Goal: Task Accomplishment & Management: Use online tool/utility

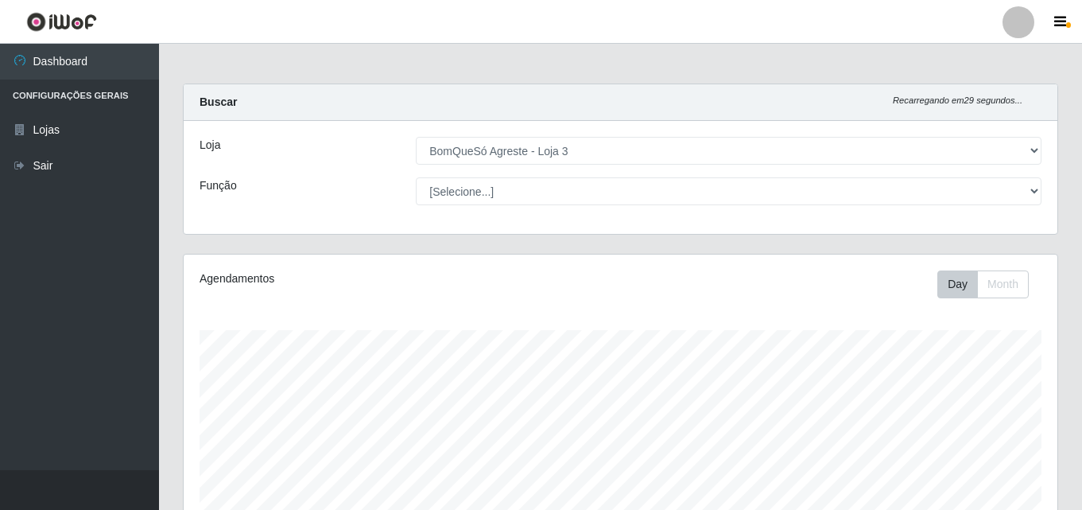
select select "215"
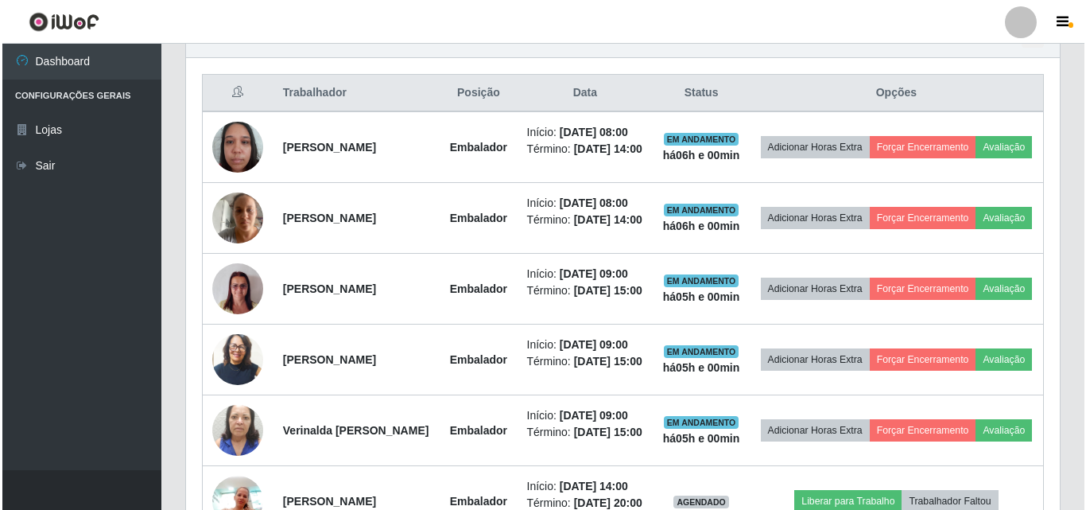
scroll to position [636, 0]
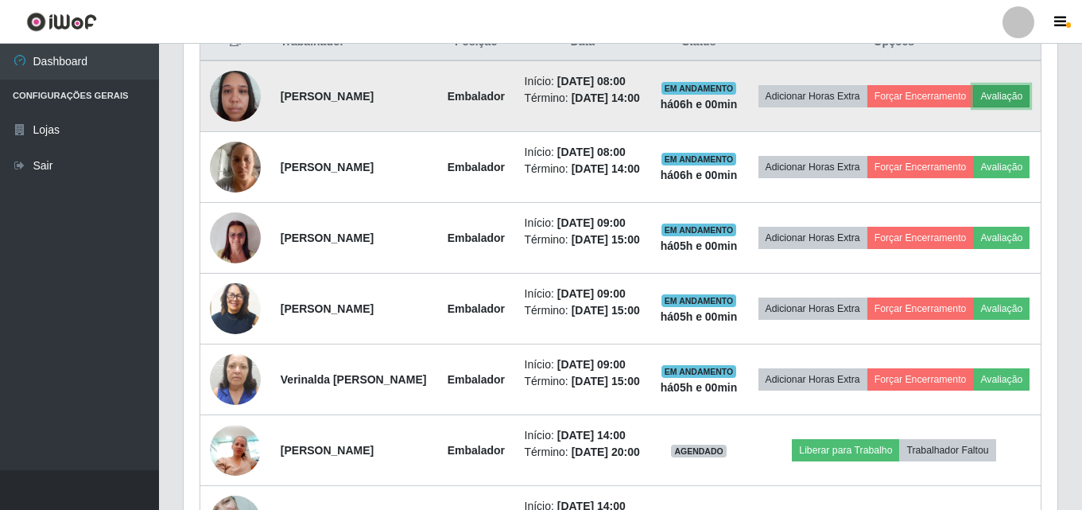
click at [973, 107] on button "Avaliação" at bounding box center [1001, 96] width 56 height 22
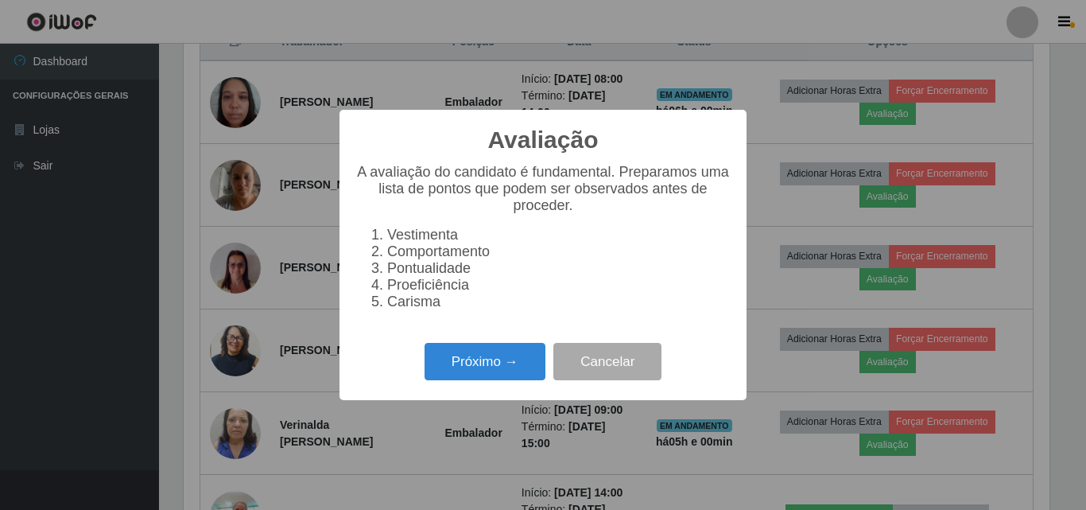
scroll to position [330, 866]
click at [530, 377] on button "Próximo →" at bounding box center [485, 361] width 121 height 37
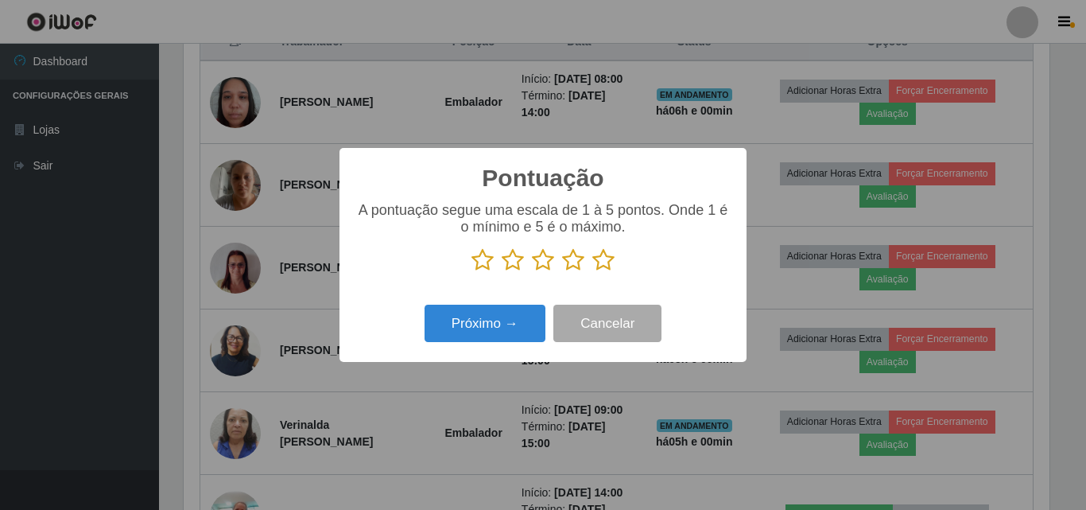
scroll to position [794992, 794456]
click at [600, 261] on icon at bounding box center [604, 260] width 22 height 24
click at [593, 272] on input "radio" at bounding box center [593, 272] width 0 height 0
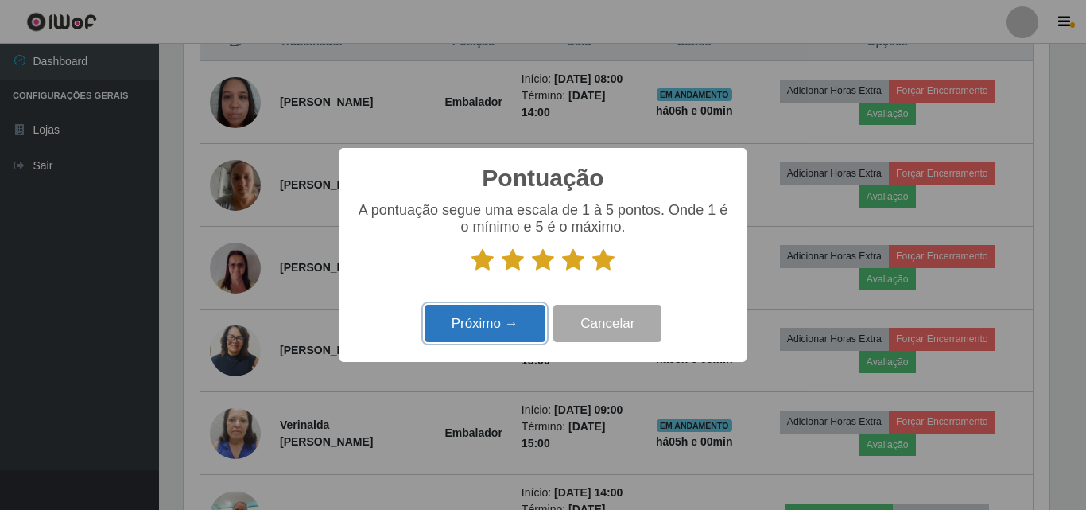
click at [502, 330] on button "Próximo →" at bounding box center [485, 323] width 121 height 37
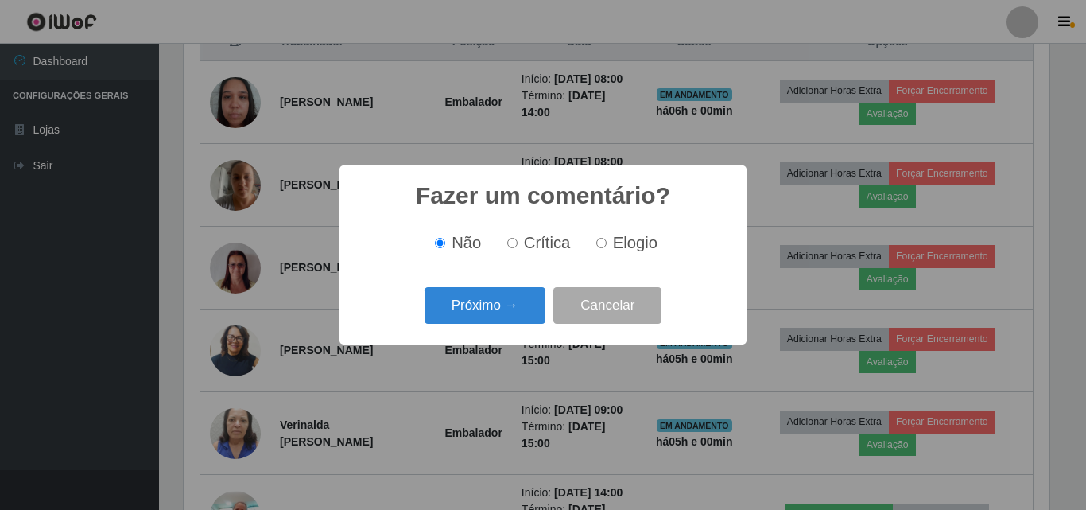
click at [620, 238] on span "Elogio" at bounding box center [635, 242] width 45 height 17
click at [607, 238] on input "Elogio" at bounding box center [601, 243] width 10 height 10
radio input "true"
click at [525, 308] on button "Próximo →" at bounding box center [485, 305] width 121 height 37
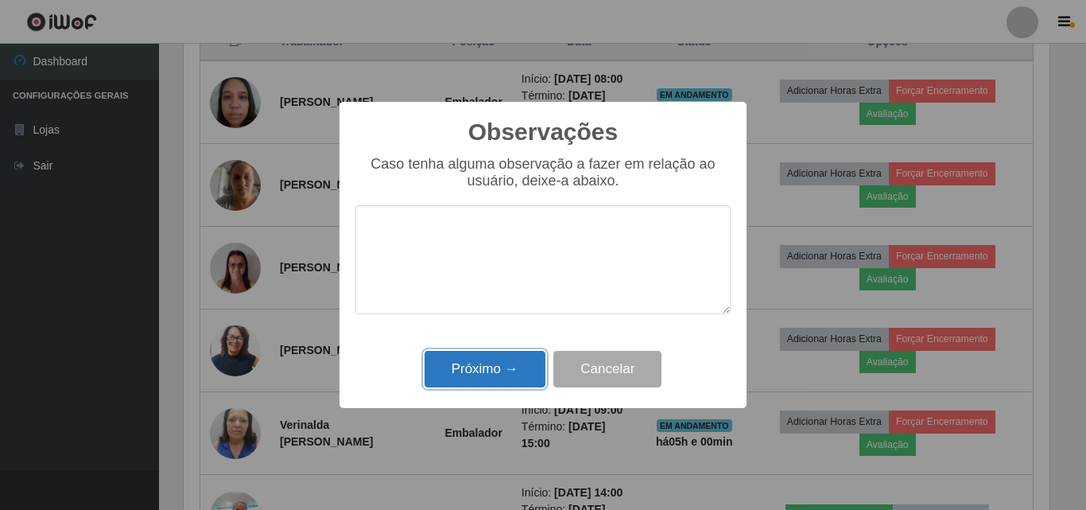
click at [499, 372] on button "Próximo →" at bounding box center [485, 369] width 121 height 37
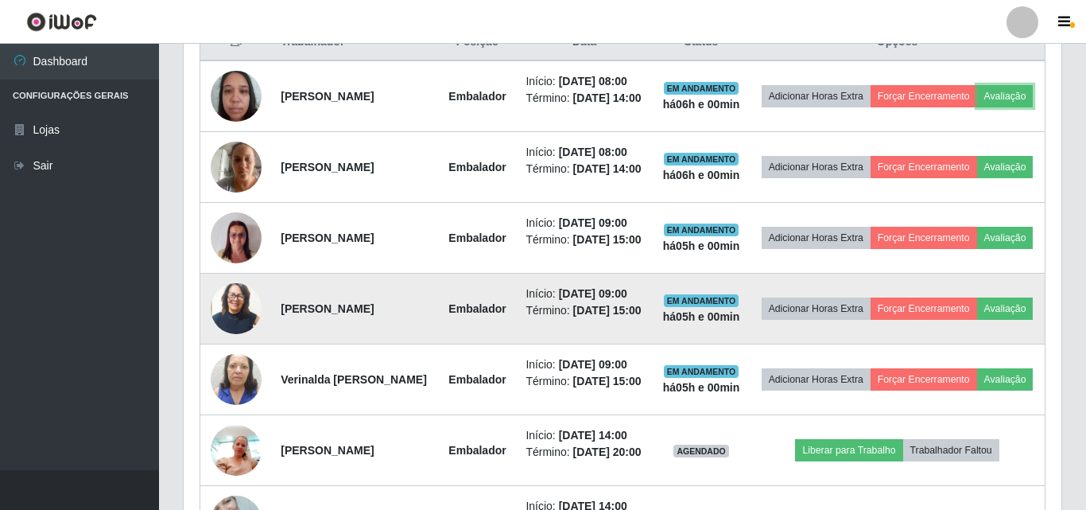
scroll to position [330, 874]
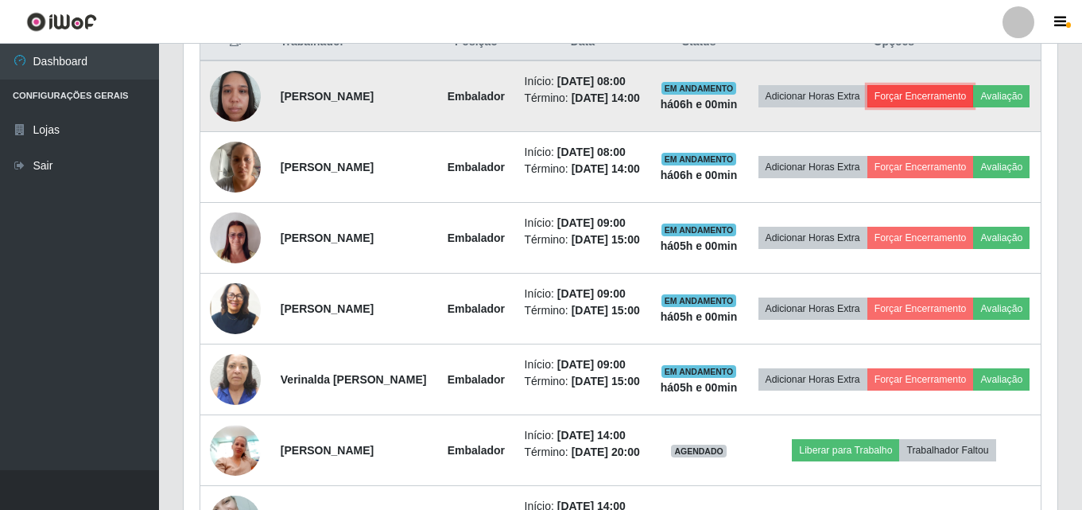
click at [974, 85] on button "Forçar Encerramento" at bounding box center [921, 96] width 107 height 22
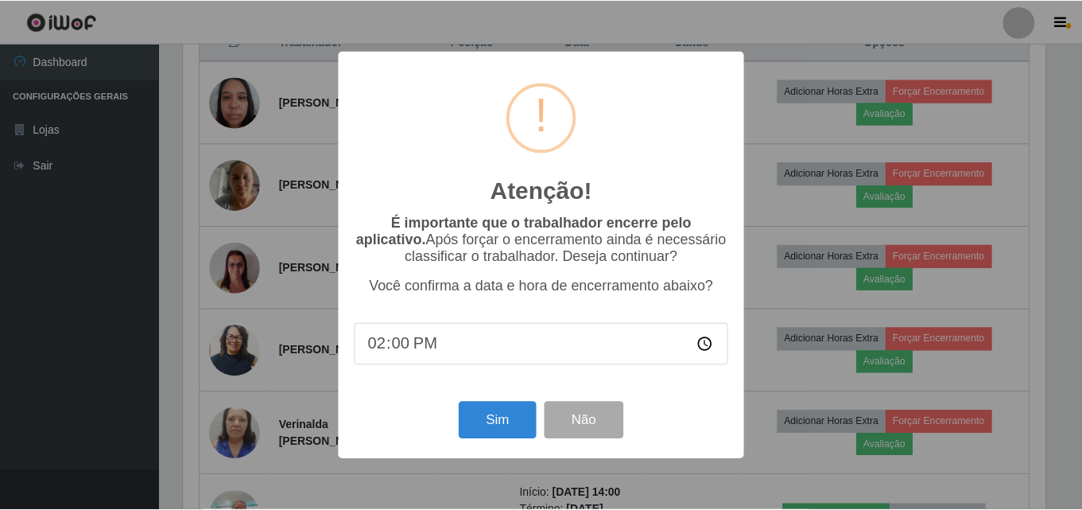
scroll to position [330, 866]
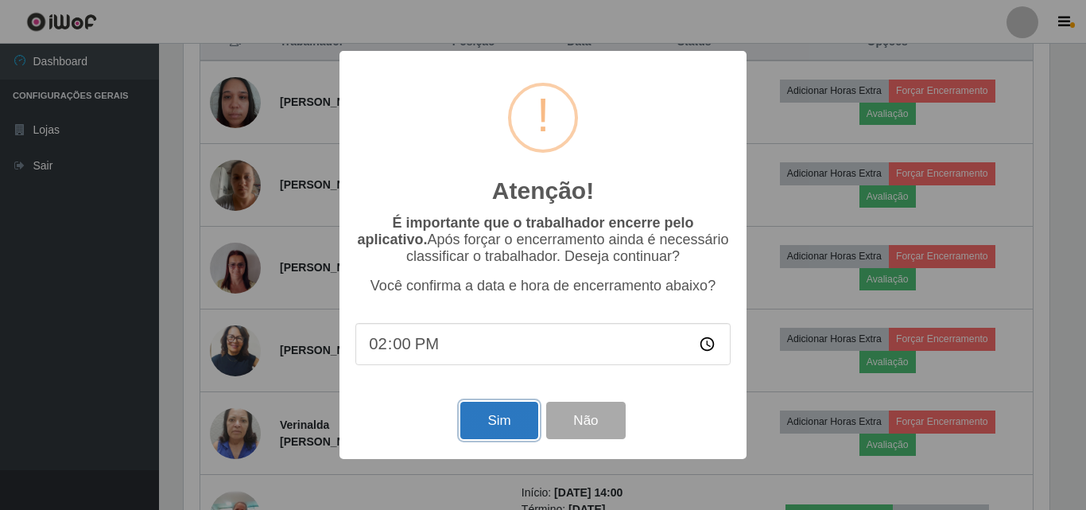
click at [482, 425] on button "Sim" at bounding box center [498, 420] width 77 height 37
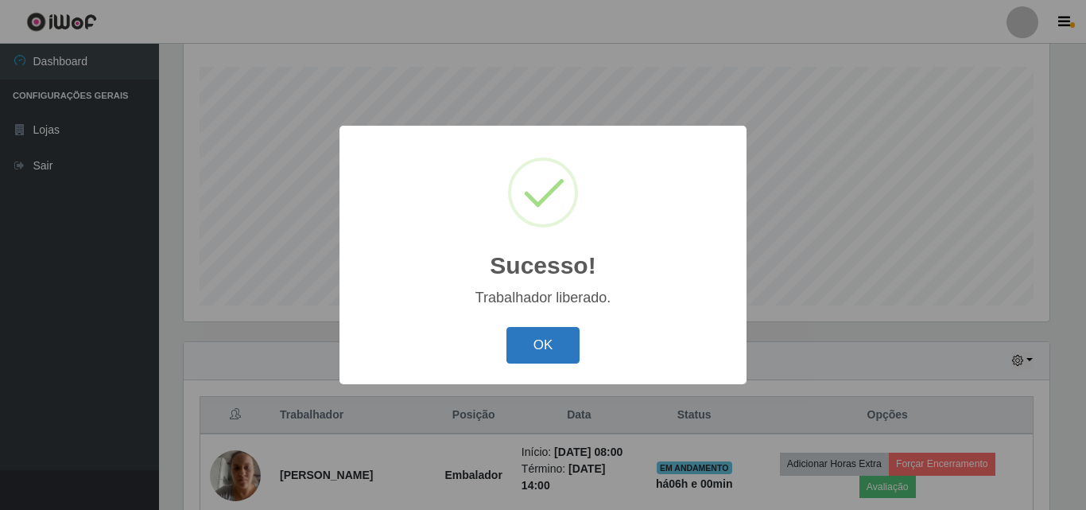
click at [559, 345] on button "OK" at bounding box center [544, 345] width 74 height 37
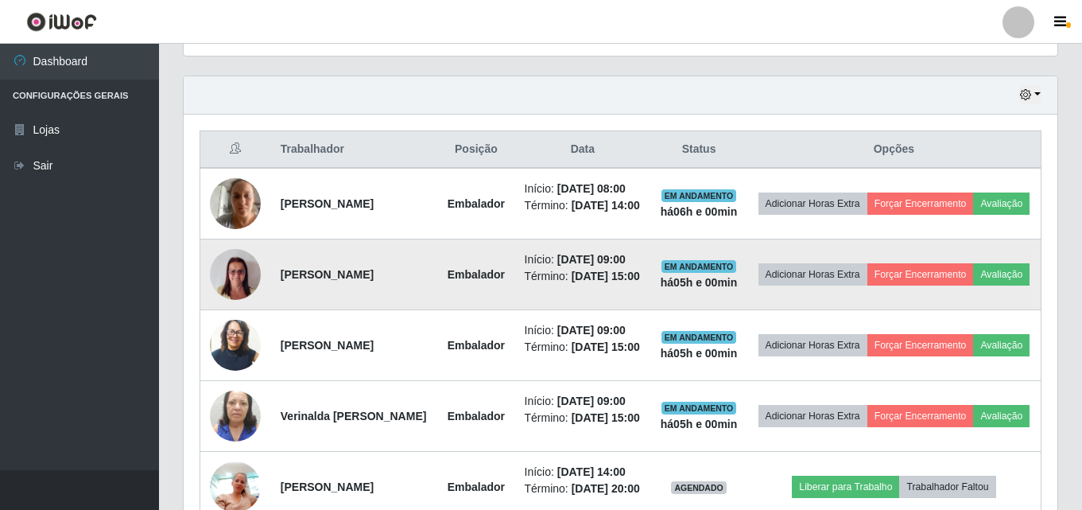
scroll to position [422, 0]
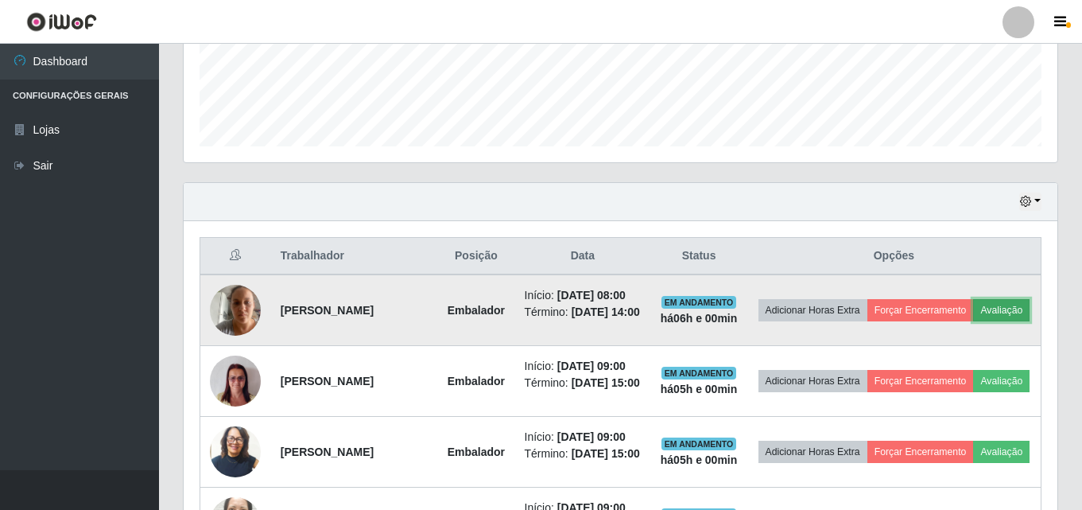
click at [973, 321] on button "Avaliação" at bounding box center [1001, 310] width 56 height 22
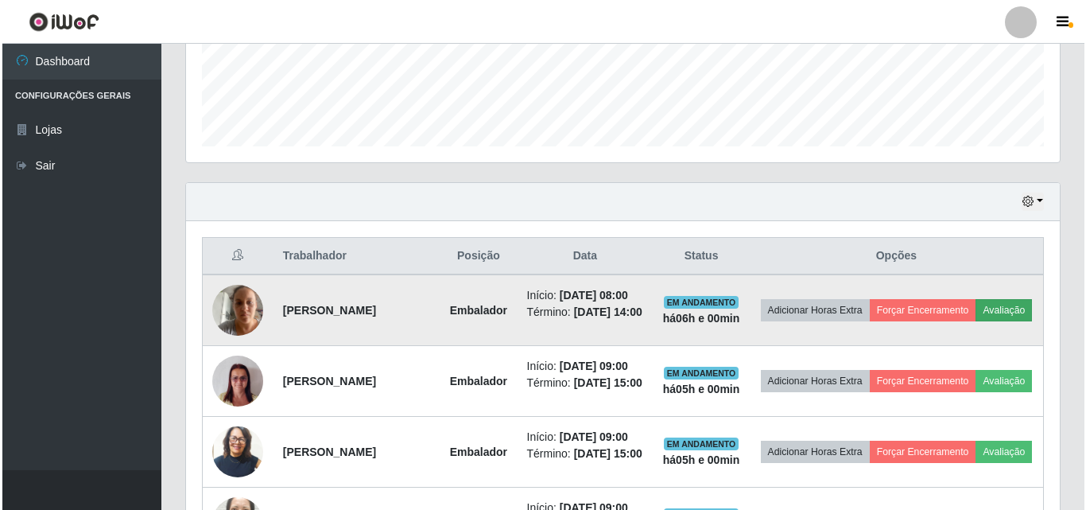
scroll to position [330, 866]
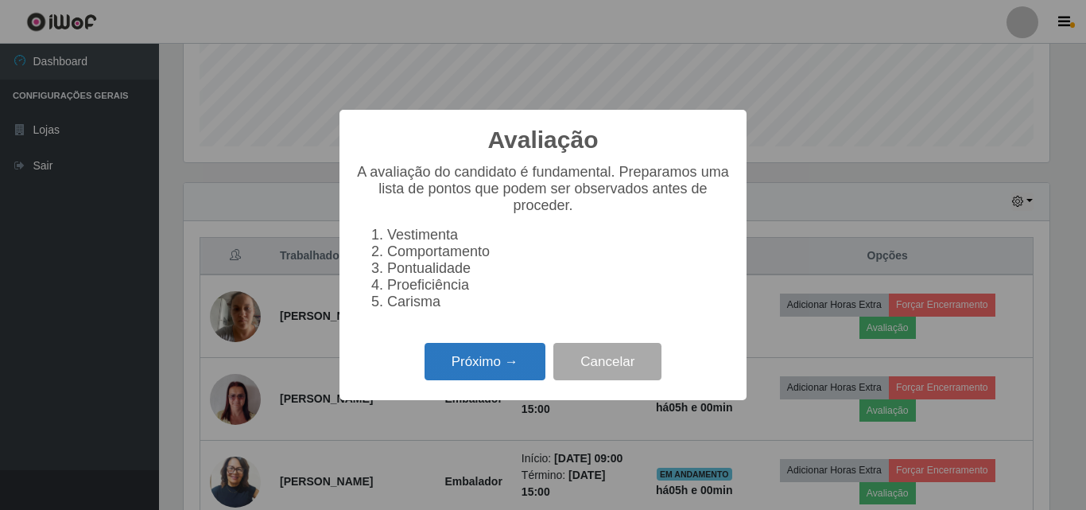
click at [521, 373] on button "Próximo →" at bounding box center [485, 361] width 121 height 37
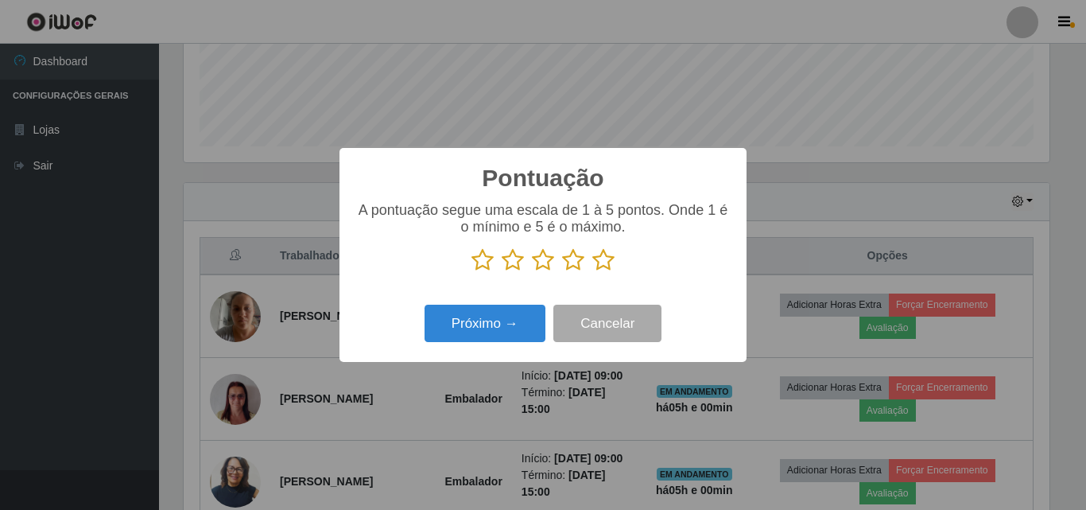
click at [605, 267] on icon at bounding box center [604, 260] width 22 height 24
click at [593, 272] on input "radio" at bounding box center [593, 272] width 0 height 0
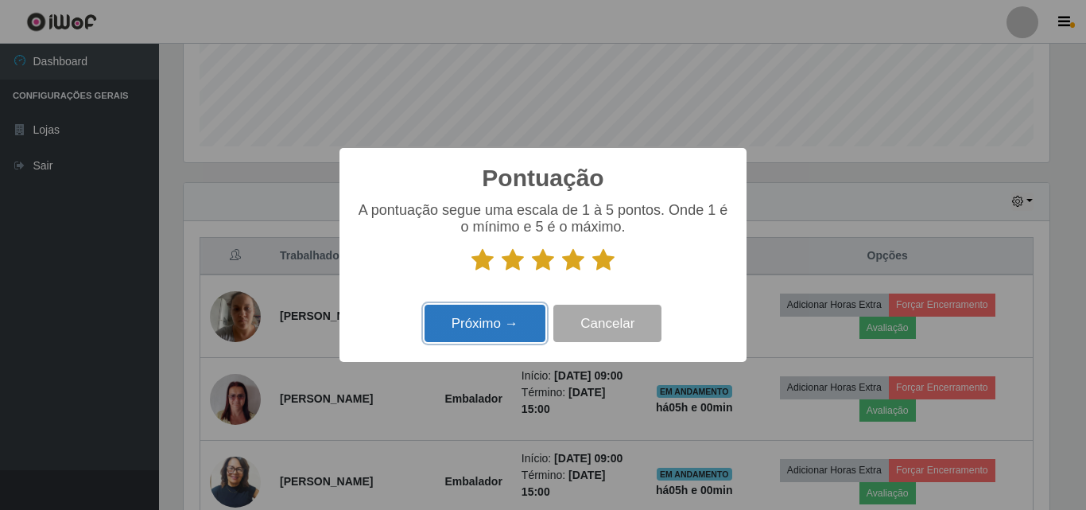
click at [492, 323] on button "Próximo →" at bounding box center [485, 323] width 121 height 37
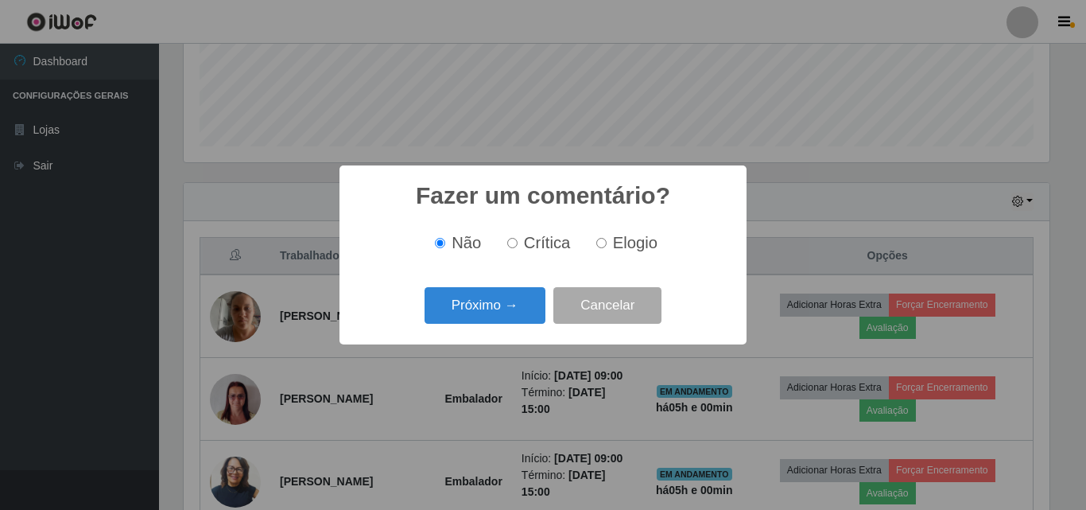
click at [615, 245] on span "Elogio" at bounding box center [635, 242] width 45 height 17
click at [607, 245] on input "Elogio" at bounding box center [601, 243] width 10 height 10
radio input "true"
click at [445, 310] on button "Próximo →" at bounding box center [485, 305] width 121 height 37
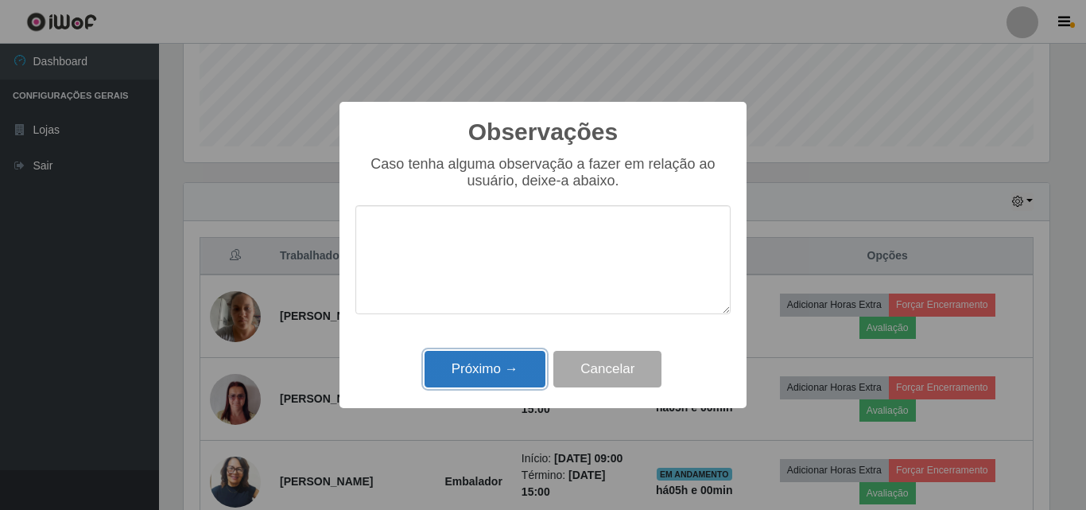
click at [462, 370] on button "Próximo →" at bounding box center [485, 369] width 121 height 37
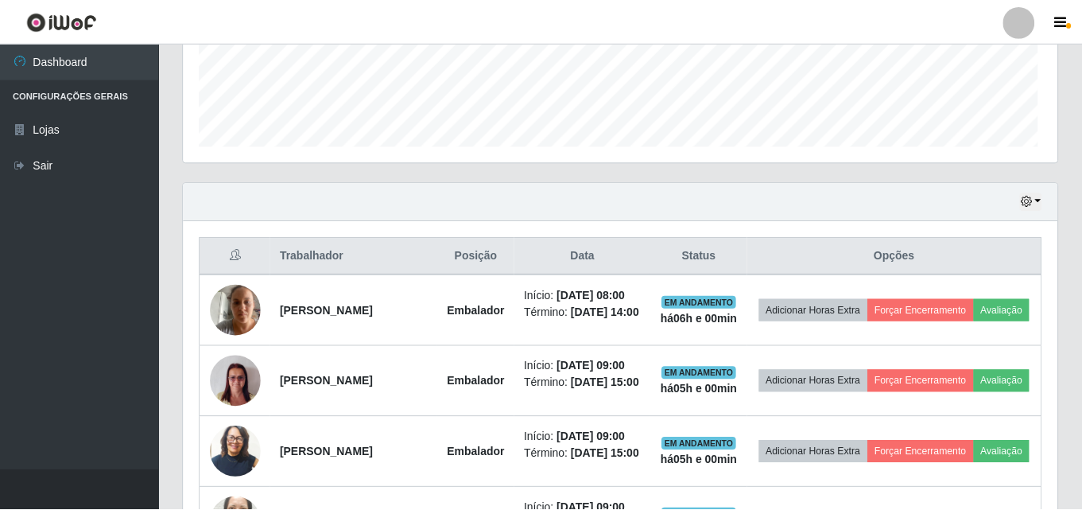
scroll to position [0, 0]
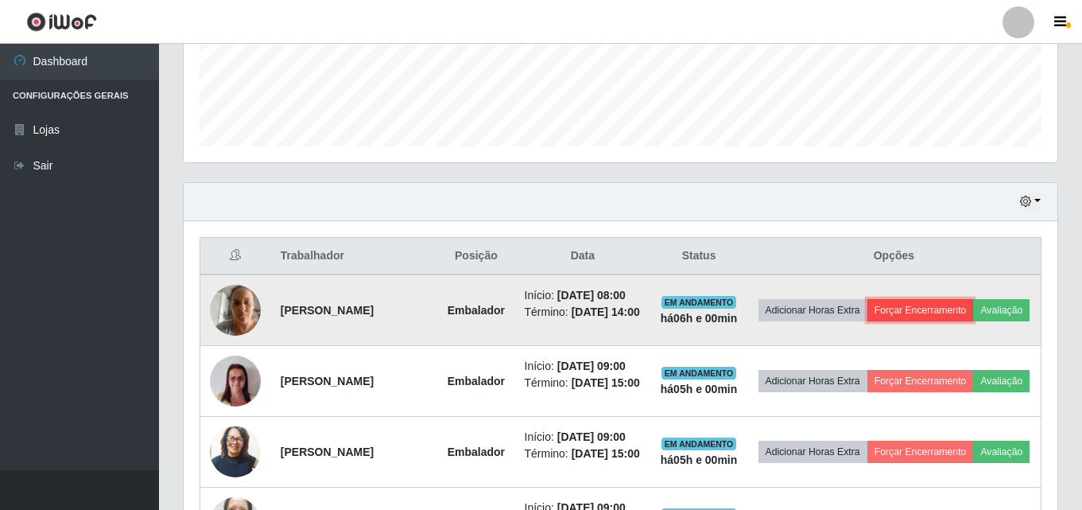
click at [969, 305] on button "Forçar Encerramento" at bounding box center [921, 310] width 107 height 22
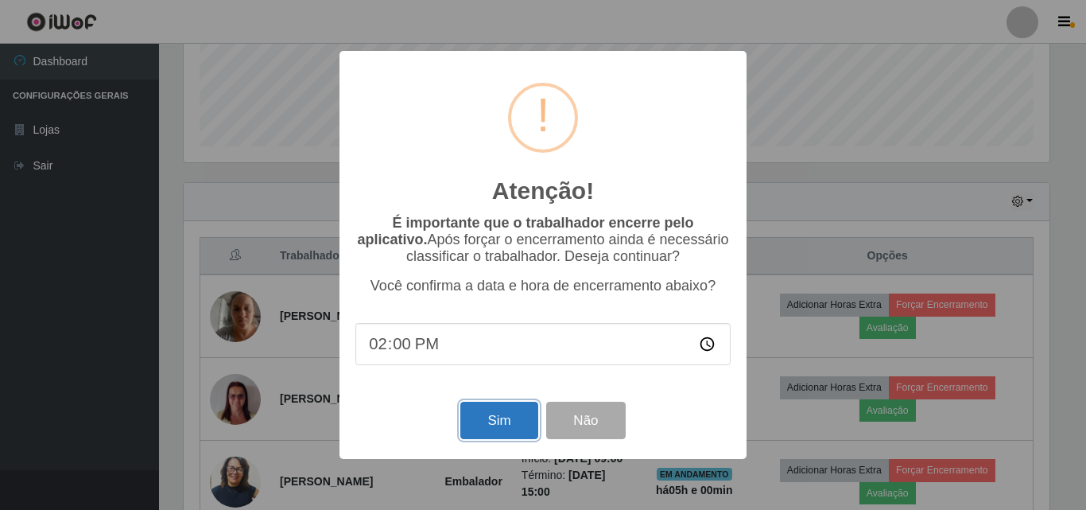
click at [511, 421] on button "Sim" at bounding box center [498, 420] width 77 height 37
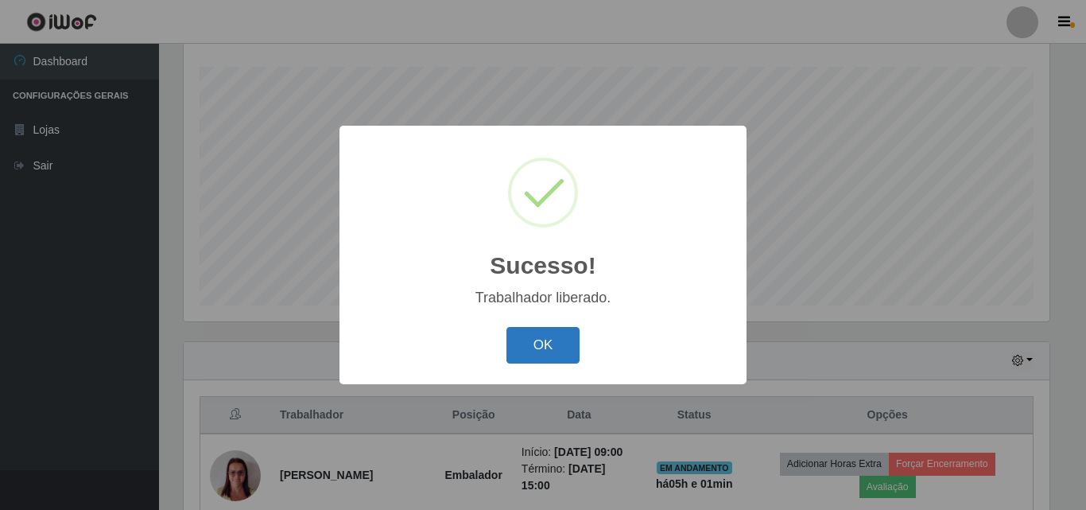
click at [536, 353] on button "OK" at bounding box center [544, 345] width 74 height 37
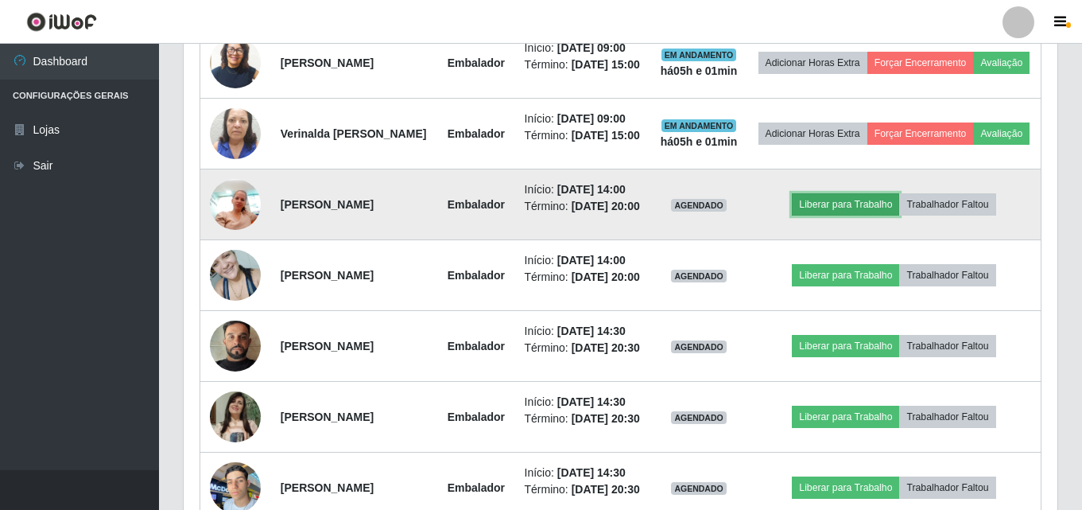
click at [860, 216] on button "Liberar para Trabalho" at bounding box center [845, 204] width 107 height 22
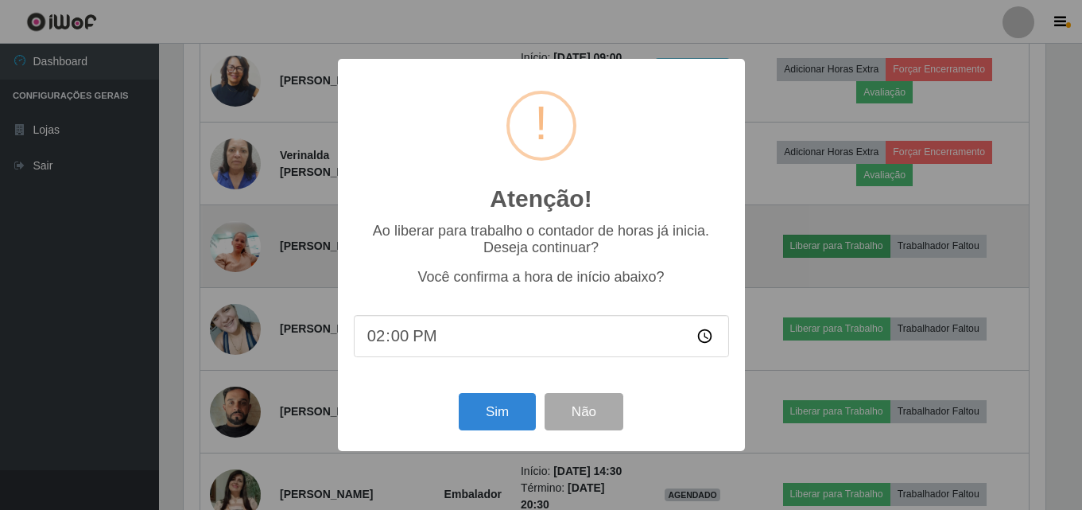
scroll to position [330, 866]
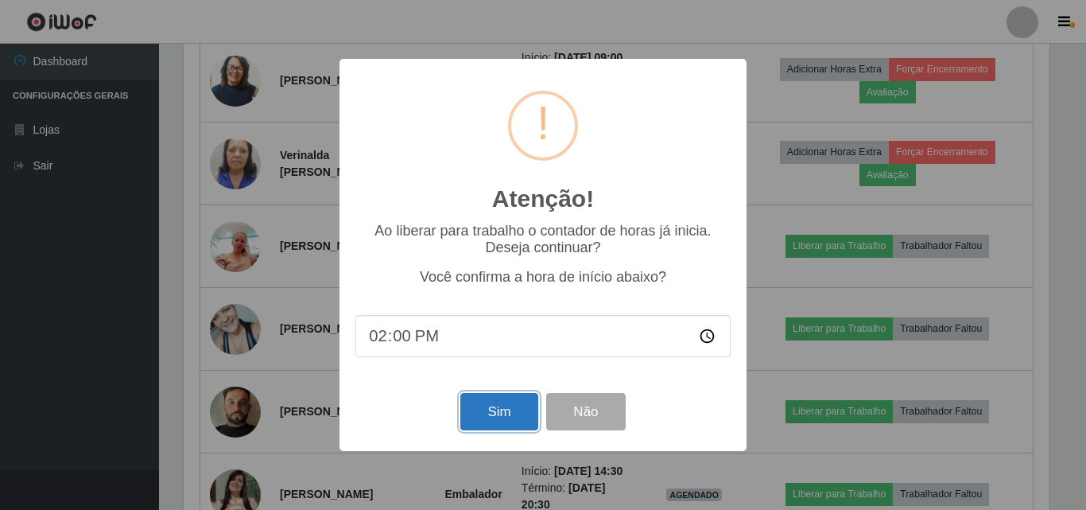
click at [512, 412] on button "Sim" at bounding box center [498, 411] width 77 height 37
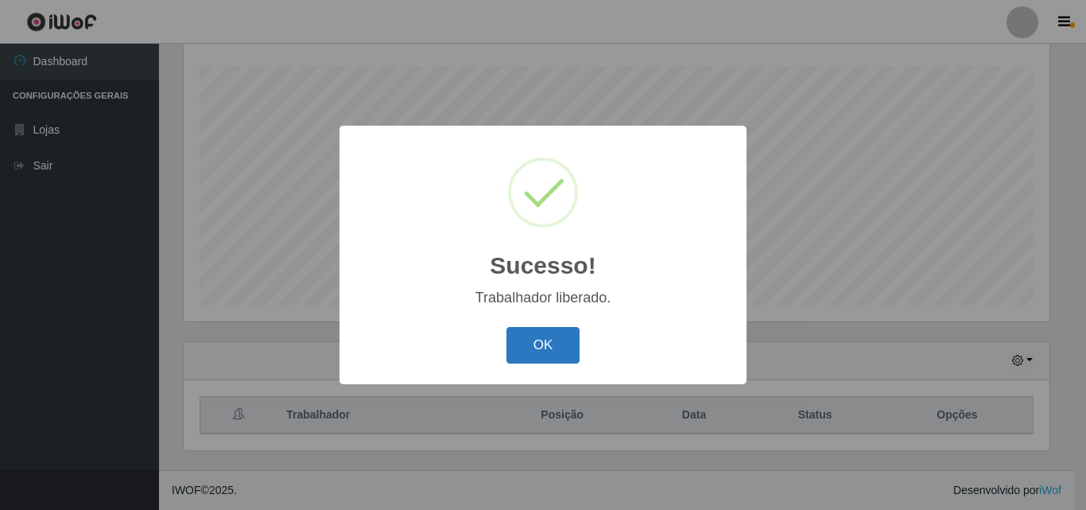
click at [549, 340] on button "OK" at bounding box center [544, 345] width 74 height 37
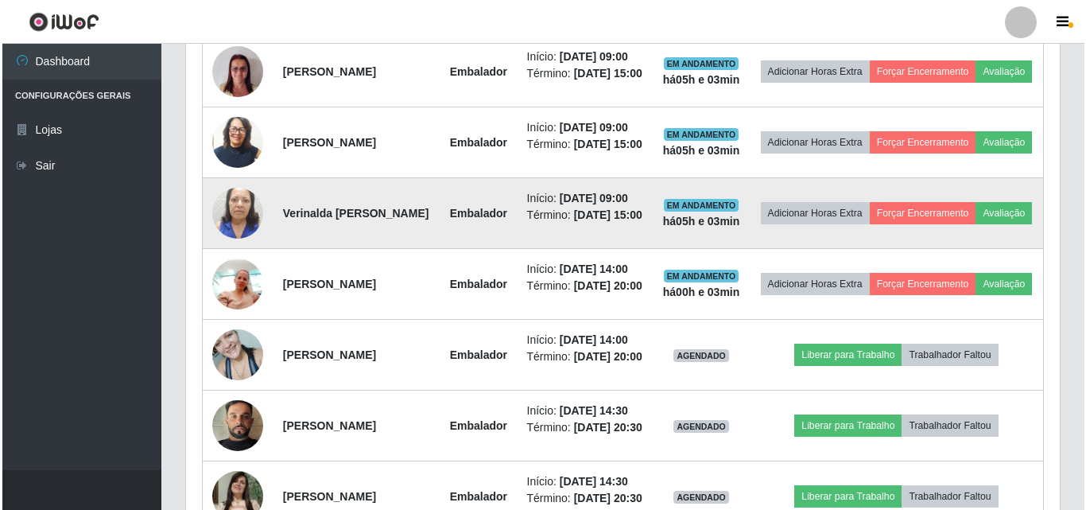
scroll to position [581, 0]
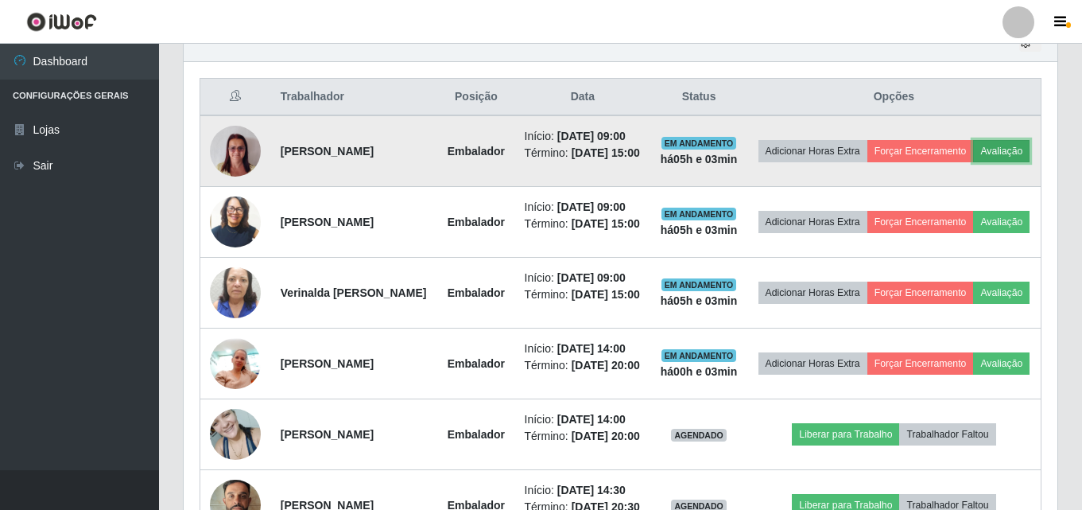
click at [973, 162] on button "Avaliação" at bounding box center [1001, 151] width 56 height 22
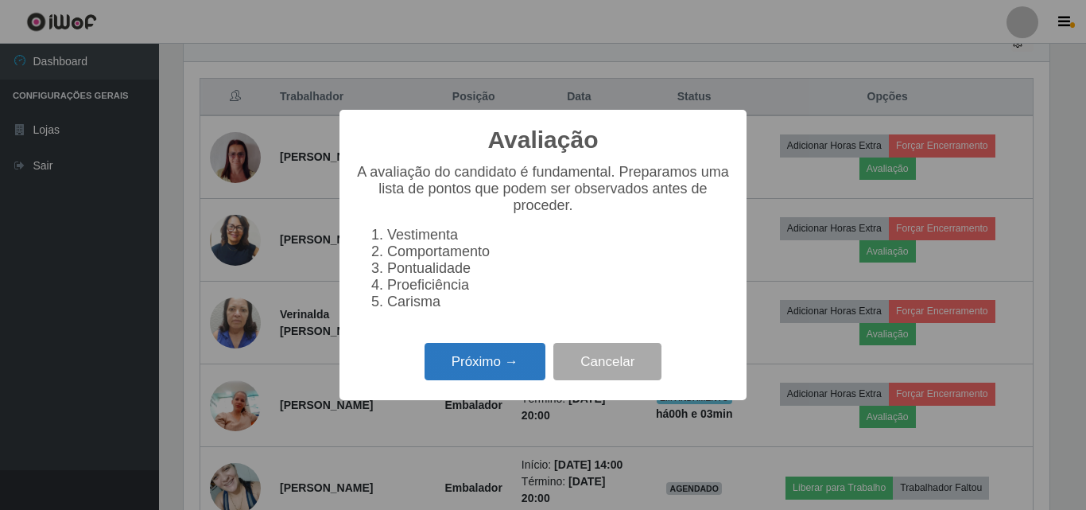
click at [534, 367] on button "Próximo →" at bounding box center [485, 361] width 121 height 37
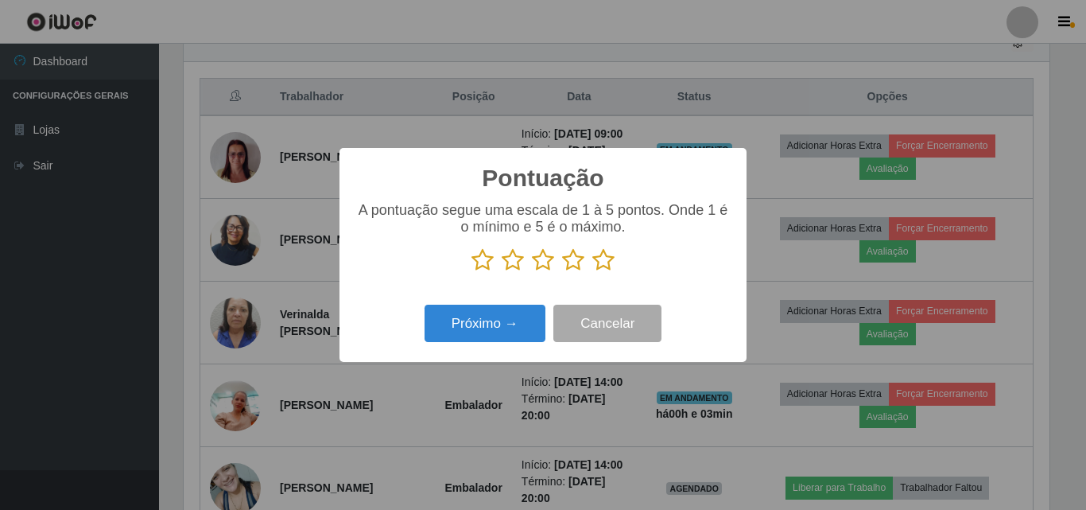
click at [606, 262] on icon at bounding box center [604, 260] width 22 height 24
click at [593, 272] on input "radio" at bounding box center [593, 272] width 0 height 0
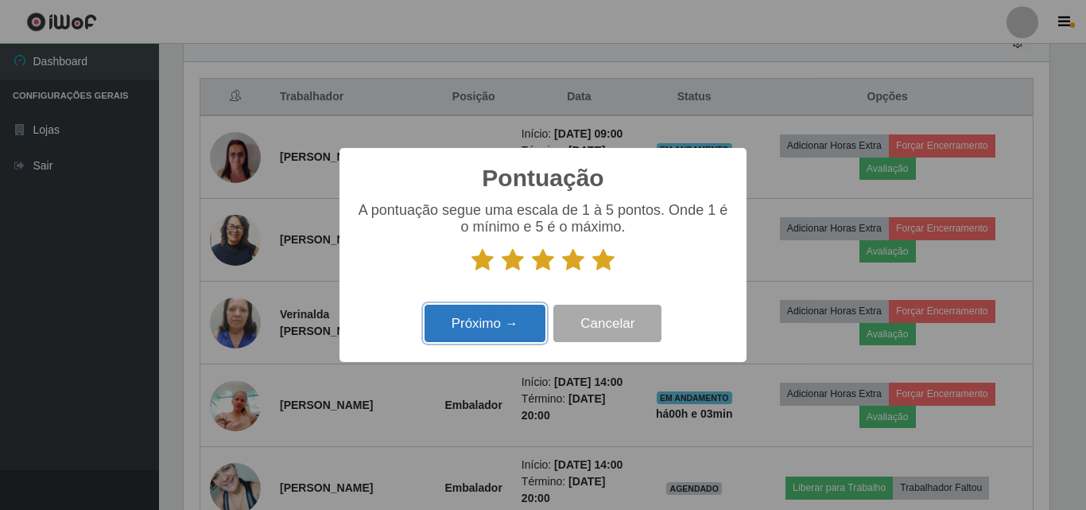
click at [528, 324] on button "Próximo →" at bounding box center [485, 323] width 121 height 37
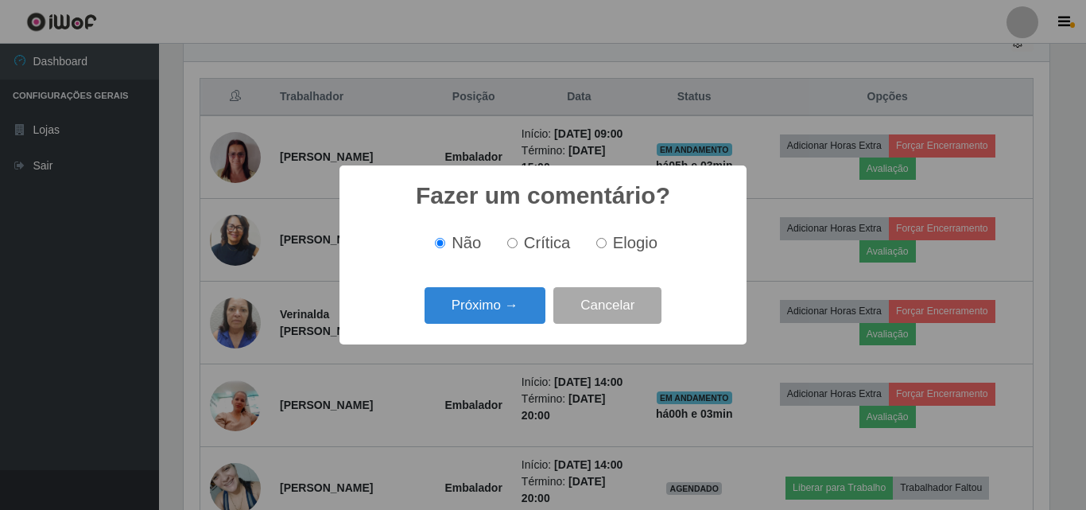
click at [613, 243] on span "Elogio" at bounding box center [635, 242] width 45 height 17
click at [607, 243] on input "Elogio" at bounding box center [601, 243] width 10 height 10
radio input "true"
click at [511, 314] on button "Próximo →" at bounding box center [485, 305] width 121 height 37
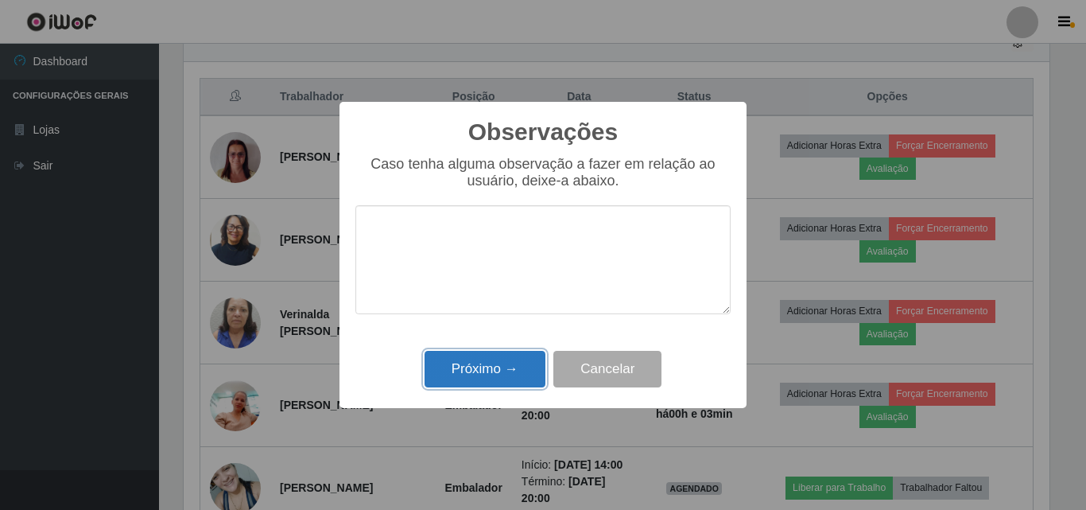
click at [513, 362] on button "Próximo →" at bounding box center [485, 369] width 121 height 37
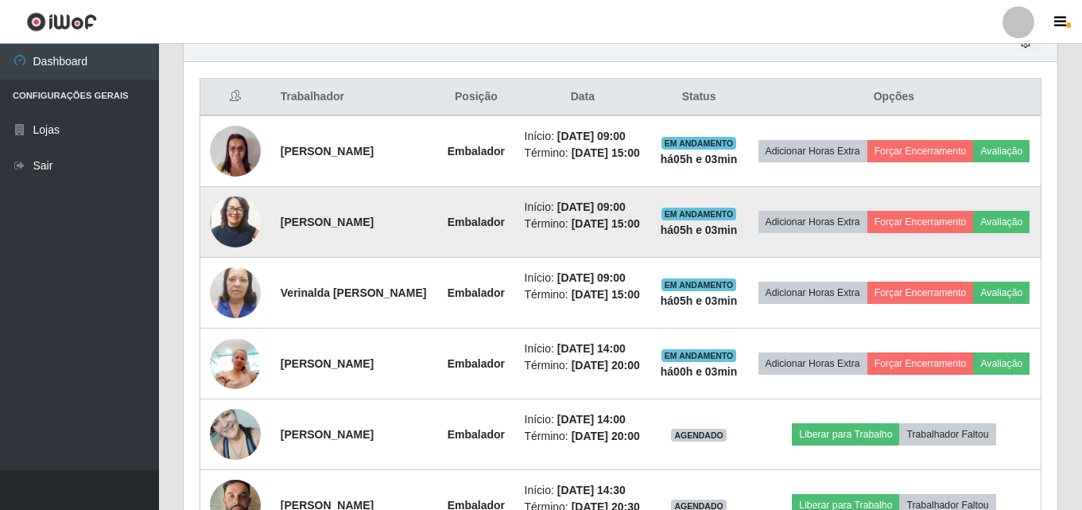
scroll to position [330, 874]
click at [973, 233] on button "Avaliação" at bounding box center [1001, 222] width 56 height 22
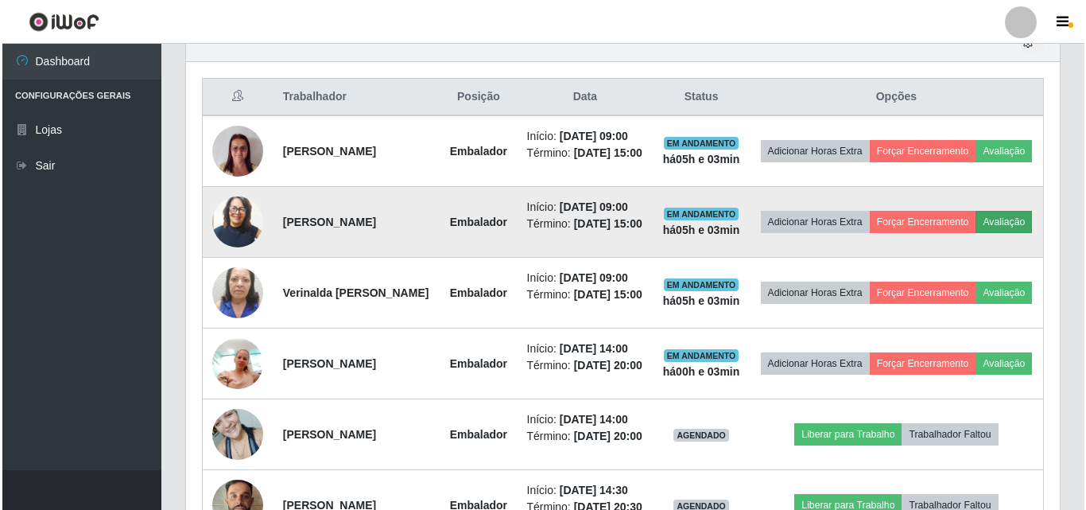
scroll to position [330, 866]
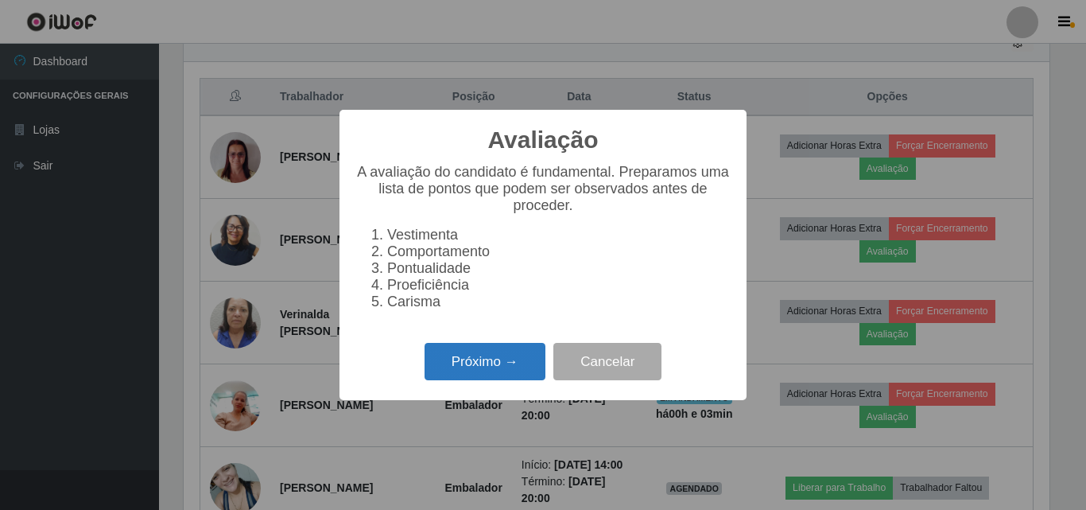
click at [476, 366] on button "Próximo →" at bounding box center [485, 361] width 121 height 37
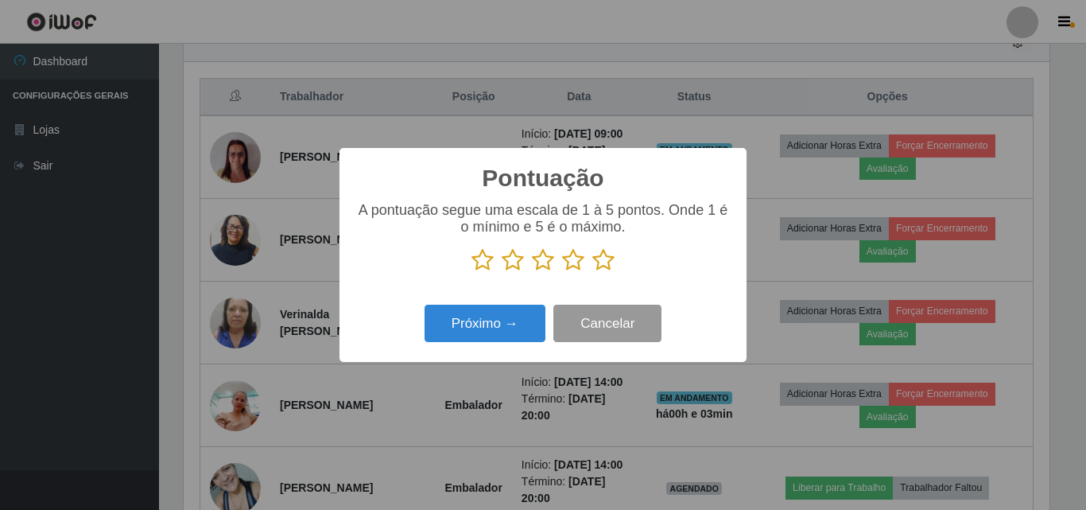
scroll to position [794992, 794456]
click at [605, 262] on icon at bounding box center [604, 260] width 22 height 24
click at [593, 272] on input "radio" at bounding box center [593, 272] width 0 height 0
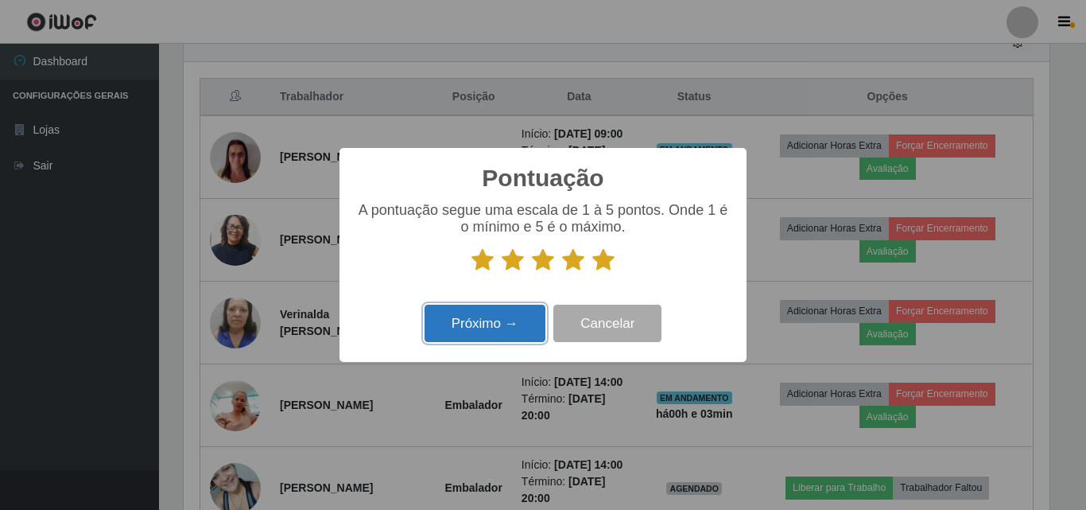
click at [538, 316] on button "Próximo →" at bounding box center [485, 323] width 121 height 37
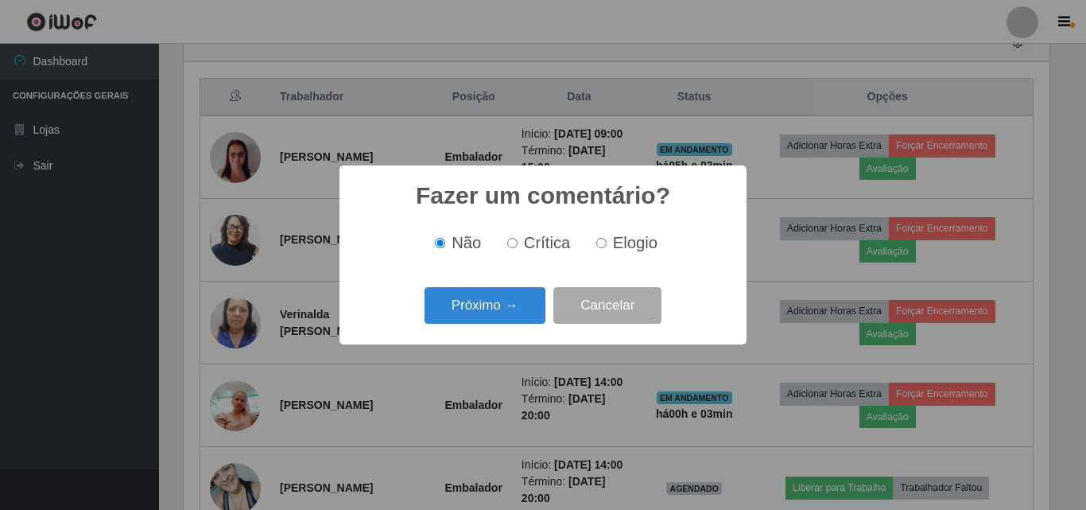
click at [611, 243] on label "Elogio" at bounding box center [624, 243] width 68 height 18
click at [607, 243] on input "Elogio" at bounding box center [601, 243] width 10 height 10
radio input "true"
click at [487, 305] on button "Próximo →" at bounding box center [485, 305] width 121 height 37
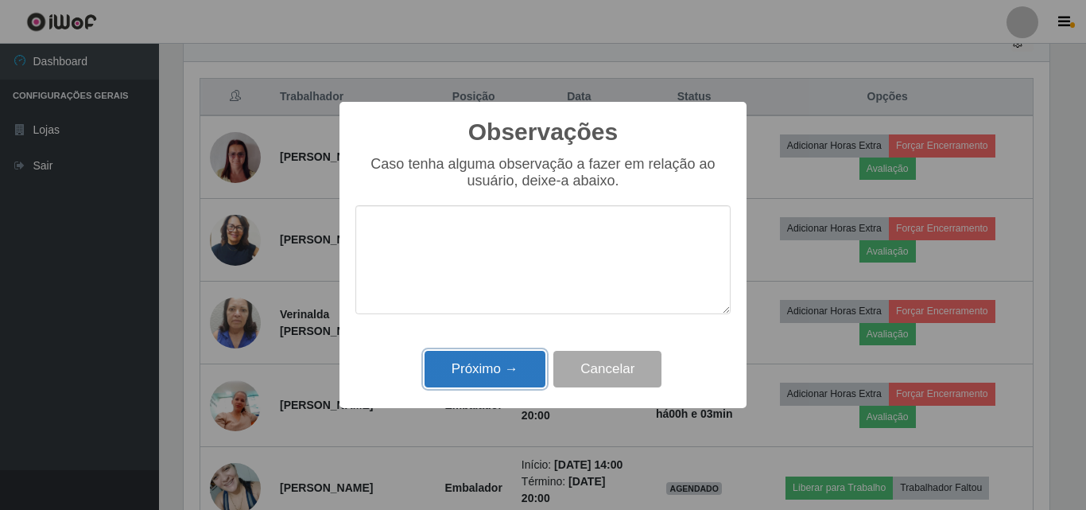
click at [488, 362] on button "Próximo →" at bounding box center [485, 369] width 121 height 37
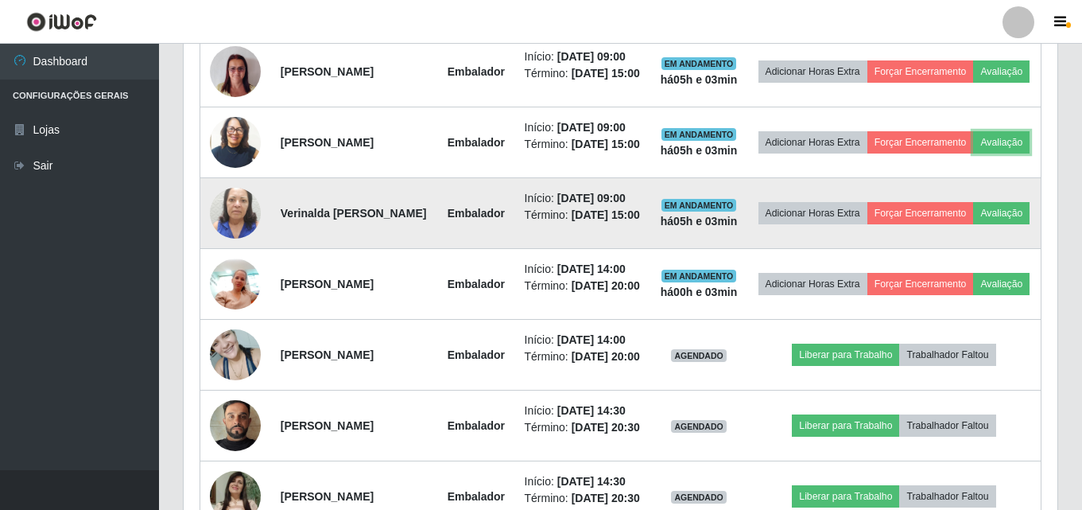
scroll to position [740, 0]
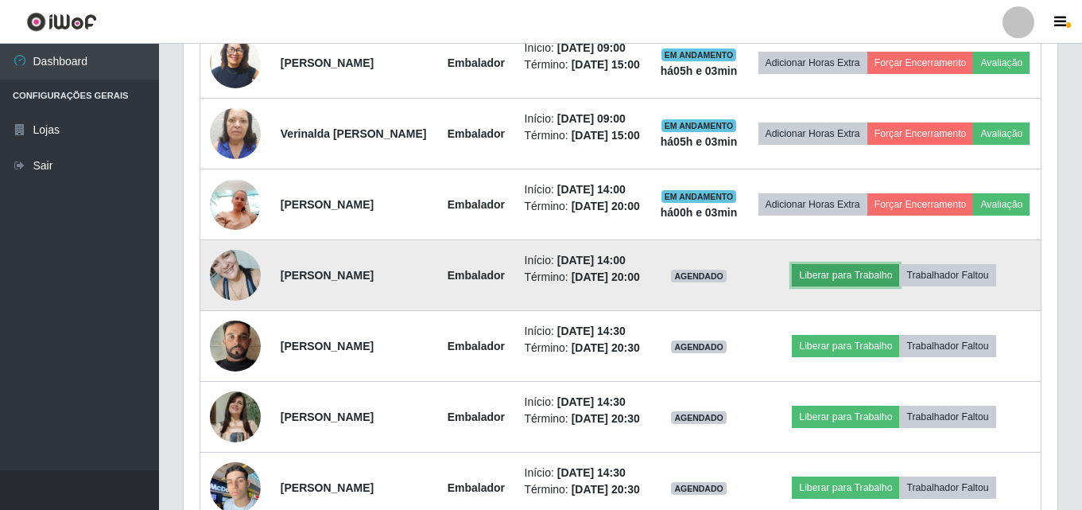
click at [864, 286] on button "Liberar para Trabalho" at bounding box center [845, 275] width 107 height 22
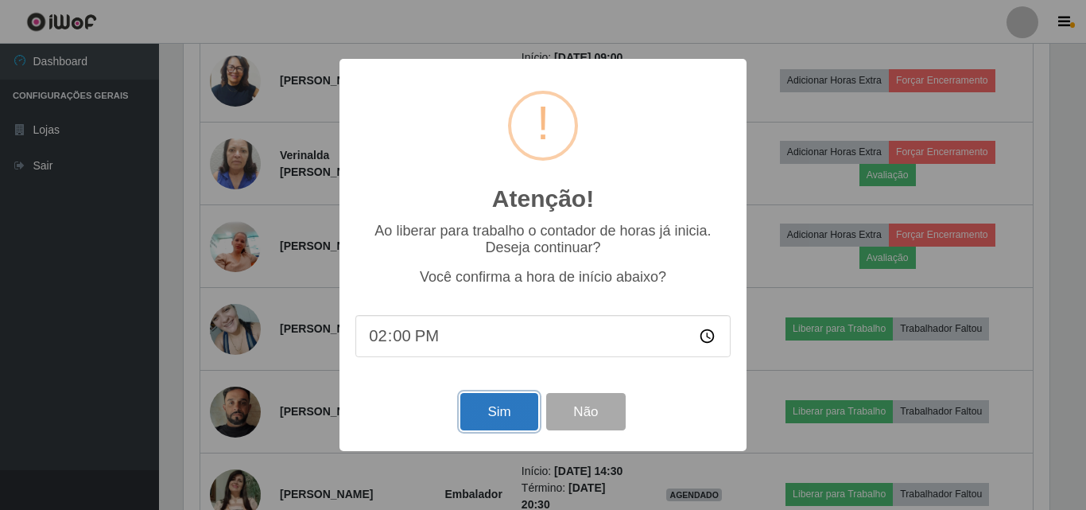
click at [509, 410] on button "Sim" at bounding box center [498, 411] width 77 height 37
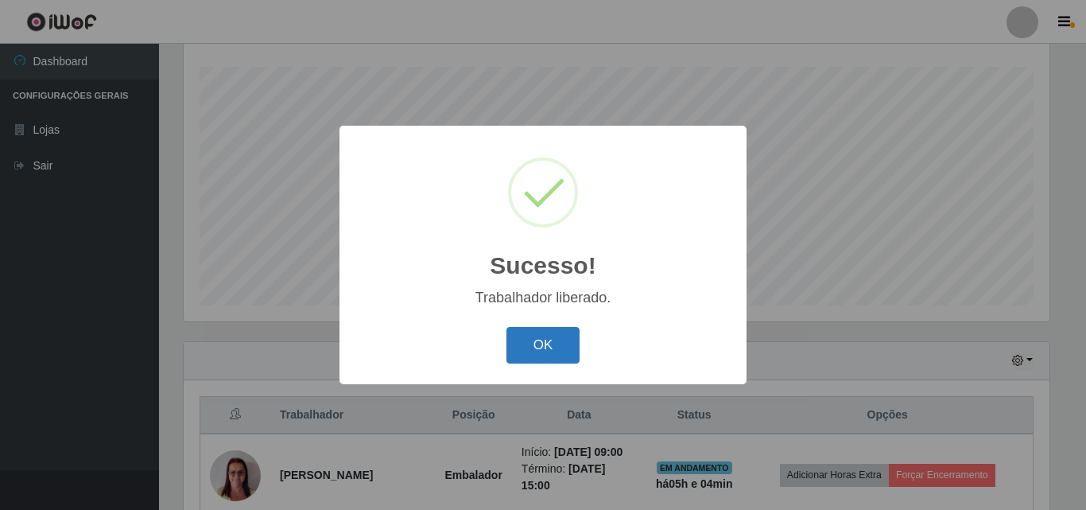
click at [546, 345] on button "OK" at bounding box center [544, 345] width 74 height 37
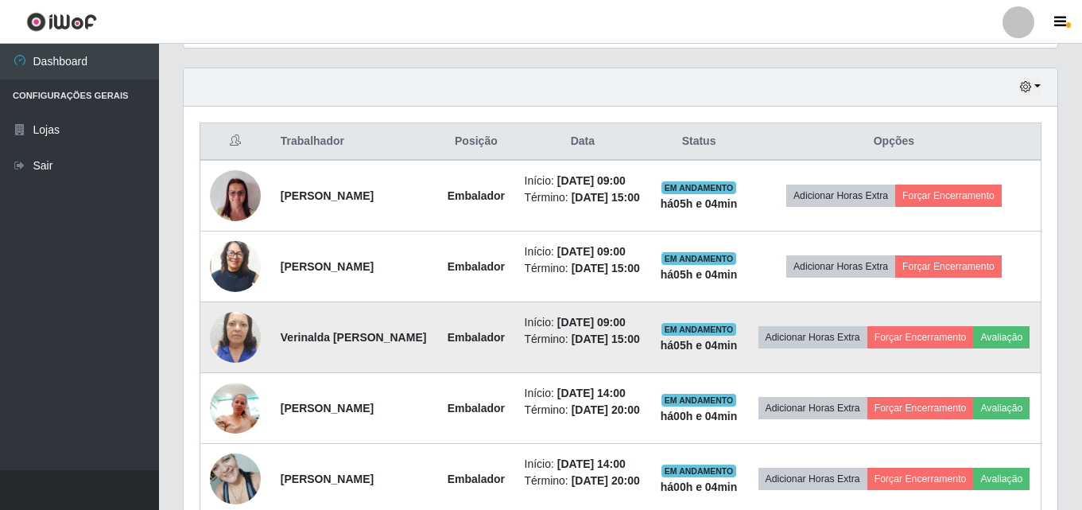
scroll to position [581, 0]
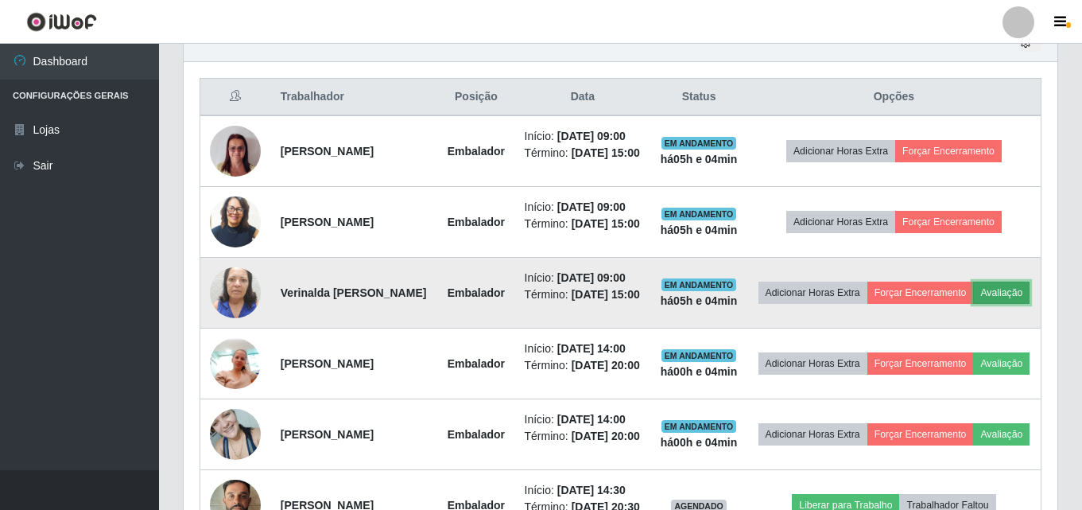
click at [973, 304] on button "Avaliação" at bounding box center [1001, 293] width 56 height 22
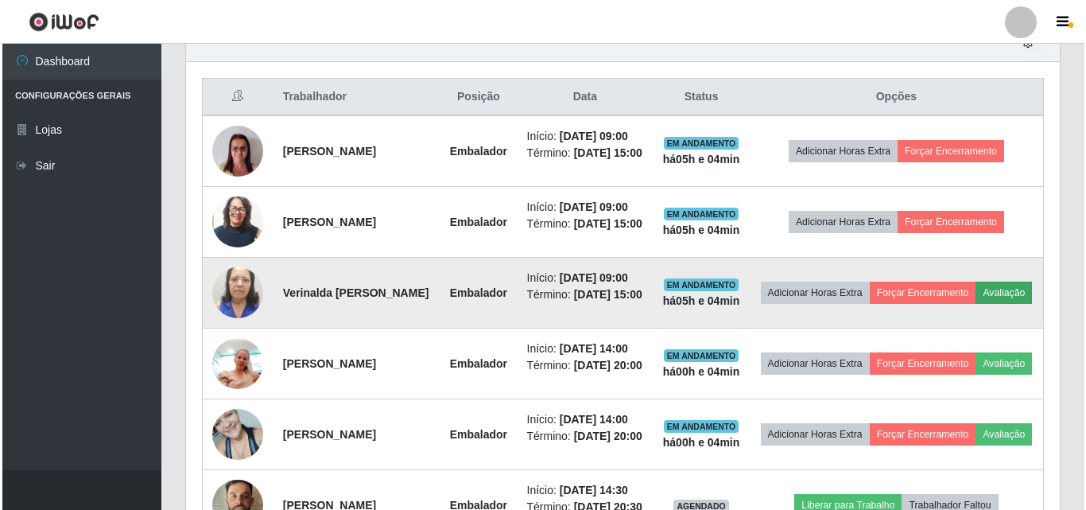
scroll to position [330, 866]
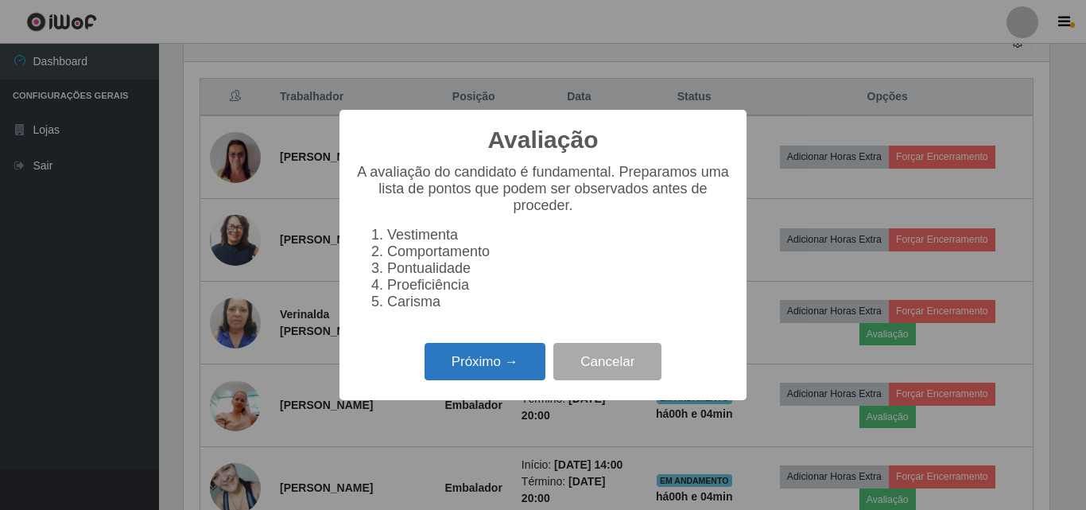
click at [503, 372] on button "Próximo →" at bounding box center [485, 361] width 121 height 37
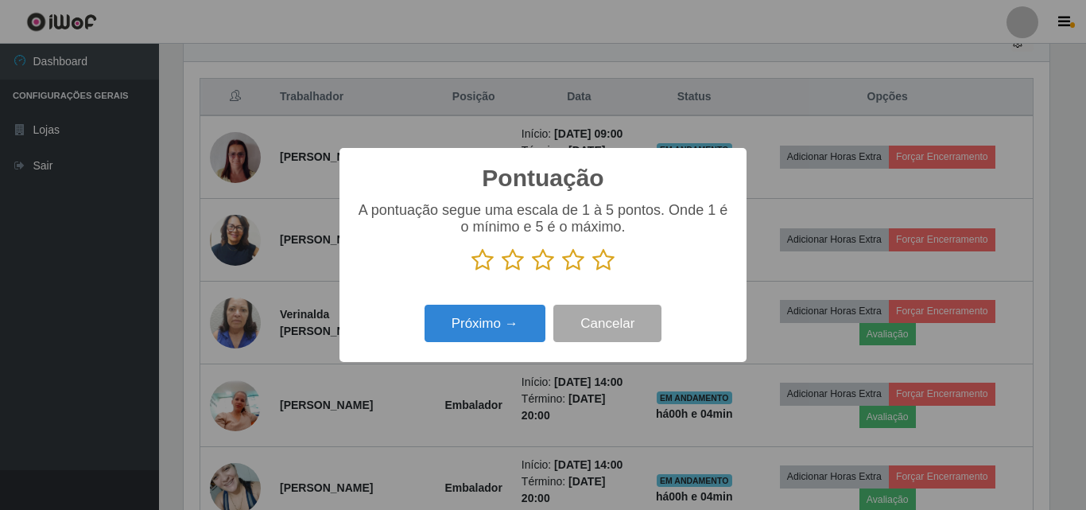
scroll to position [794992, 794456]
click at [603, 262] on icon at bounding box center [604, 260] width 22 height 24
click at [593, 272] on input "radio" at bounding box center [593, 272] width 0 height 0
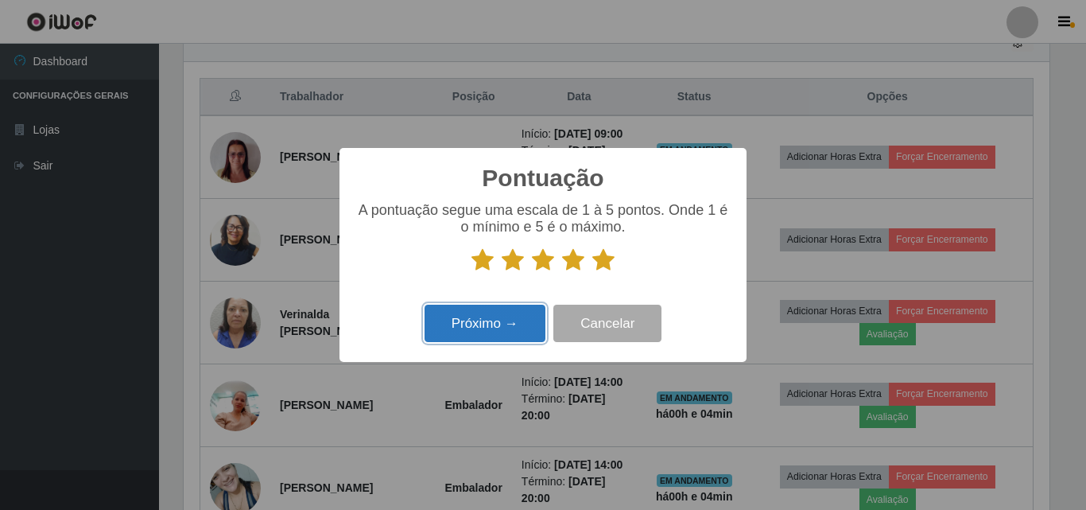
click at [509, 314] on button "Próximo →" at bounding box center [485, 323] width 121 height 37
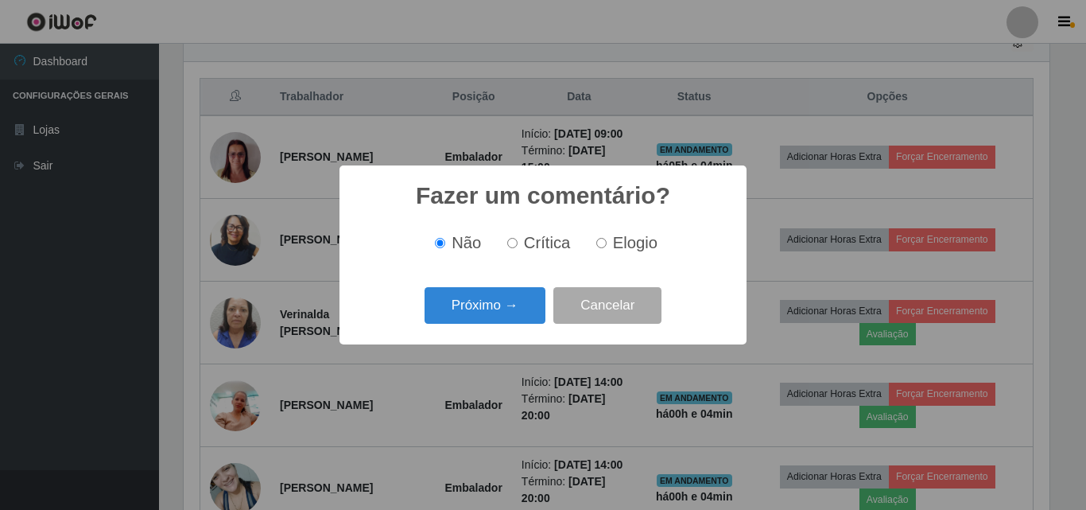
click at [608, 239] on label "Elogio" at bounding box center [624, 243] width 68 height 18
click at [607, 239] on input "Elogio" at bounding box center [601, 243] width 10 height 10
radio input "true"
click at [519, 313] on button "Próximo →" at bounding box center [485, 305] width 121 height 37
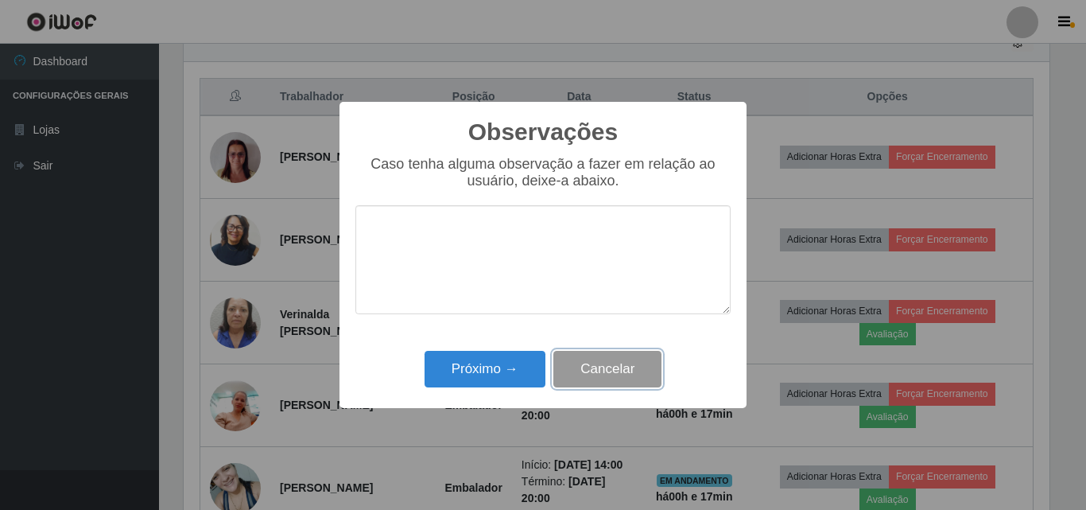
click at [602, 355] on button "Cancelar" at bounding box center [608, 369] width 108 height 37
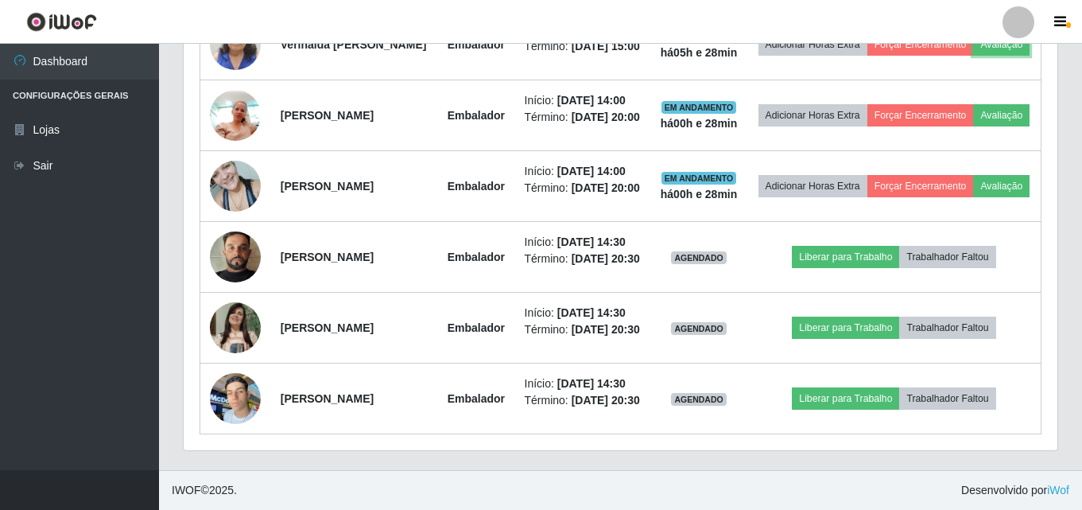
scroll to position [900, 0]
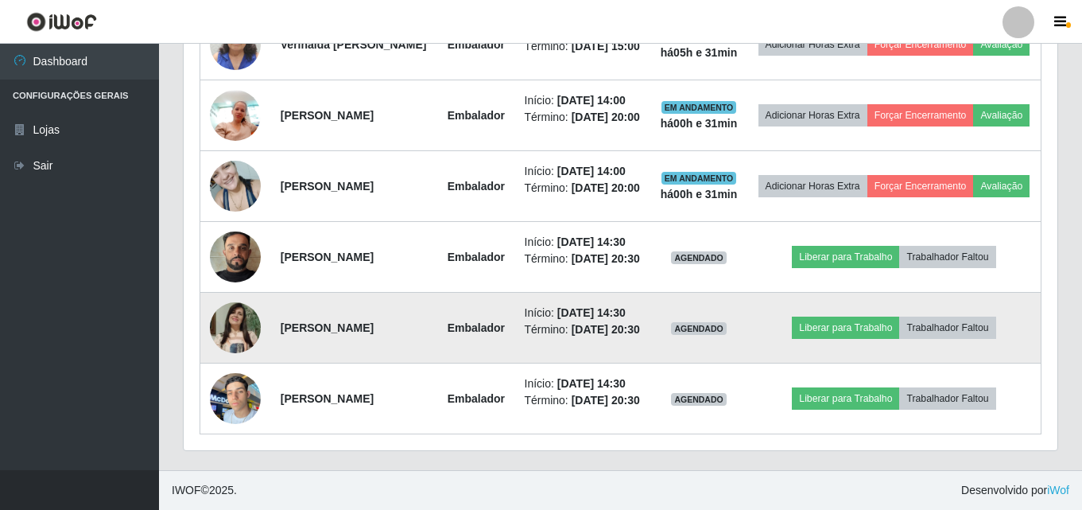
click at [868, 347] on td "Liberar para Trabalho Trabalhador Faltou" at bounding box center [895, 328] width 294 height 71
click at [864, 336] on button "Liberar para Trabalho" at bounding box center [845, 328] width 107 height 22
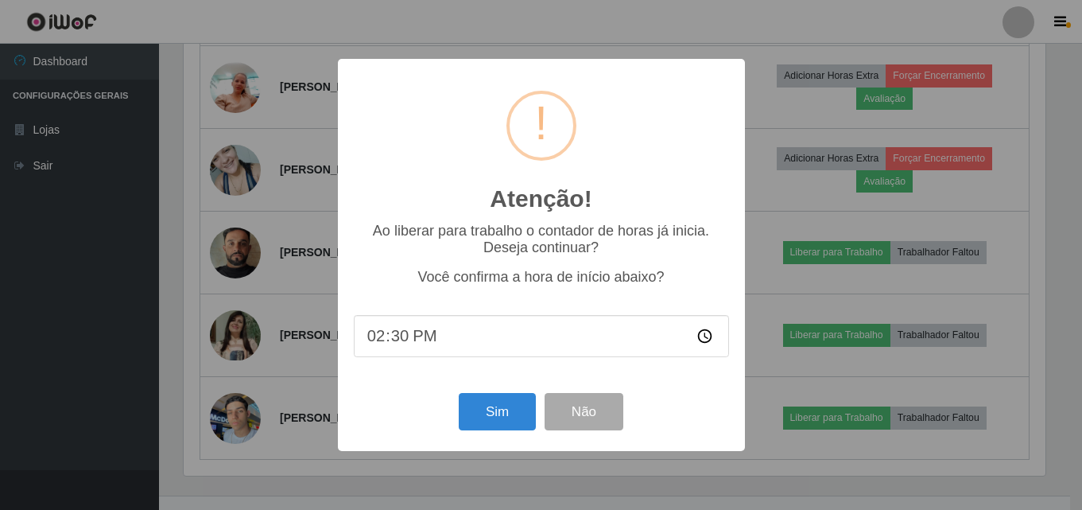
scroll to position [330, 866]
click at [853, 333] on div "Atenção! × Ao liberar para trabalho o contador de horas já inicia. Deseja conti…" at bounding box center [543, 255] width 1086 height 510
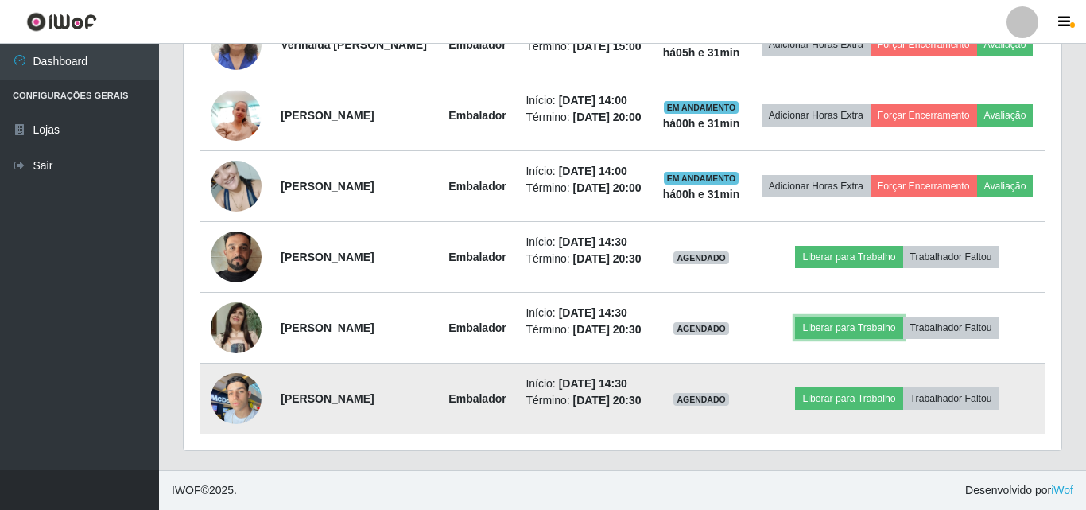
scroll to position [330, 874]
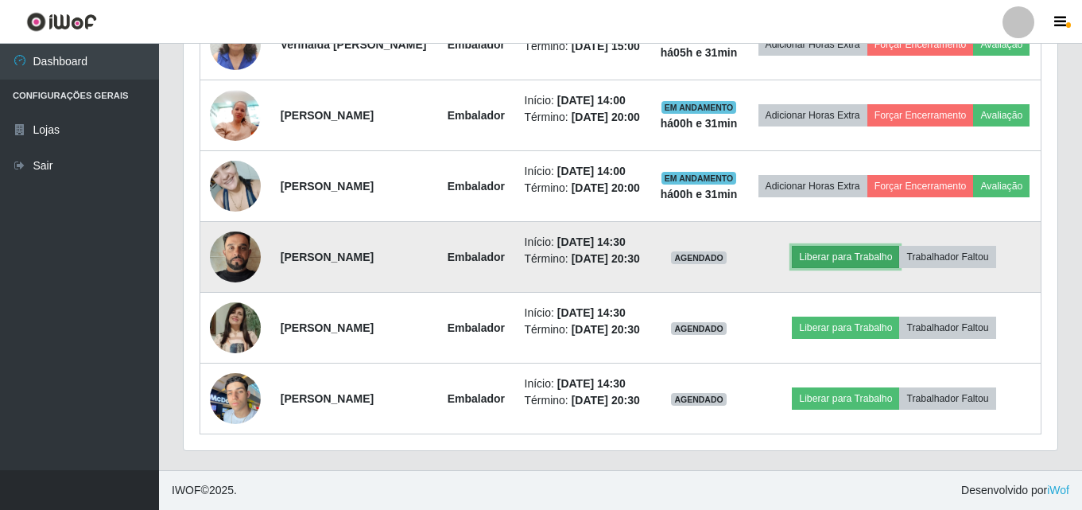
click at [842, 251] on button "Liberar para Trabalho" at bounding box center [845, 257] width 107 height 22
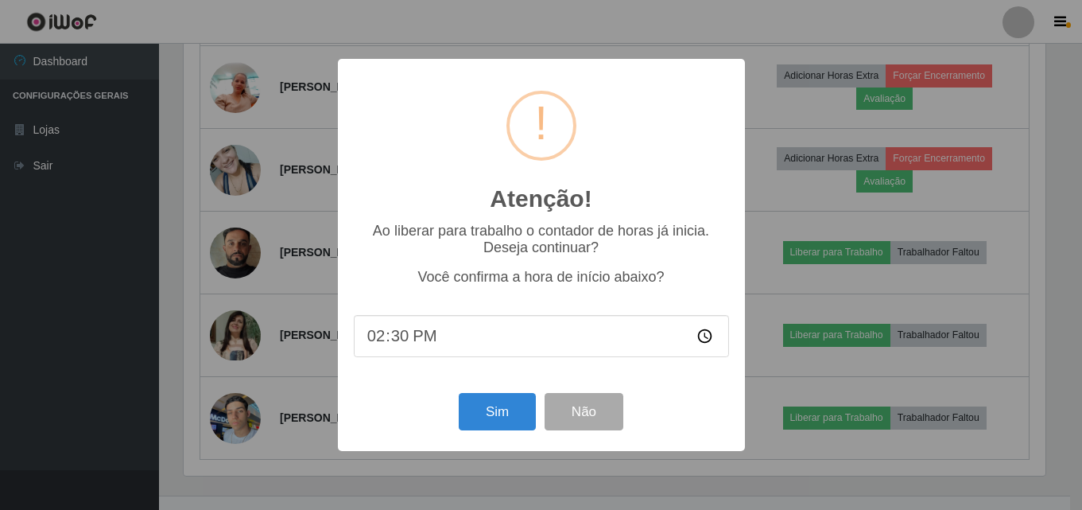
scroll to position [330, 866]
click at [501, 421] on button "Sim" at bounding box center [498, 411] width 77 height 37
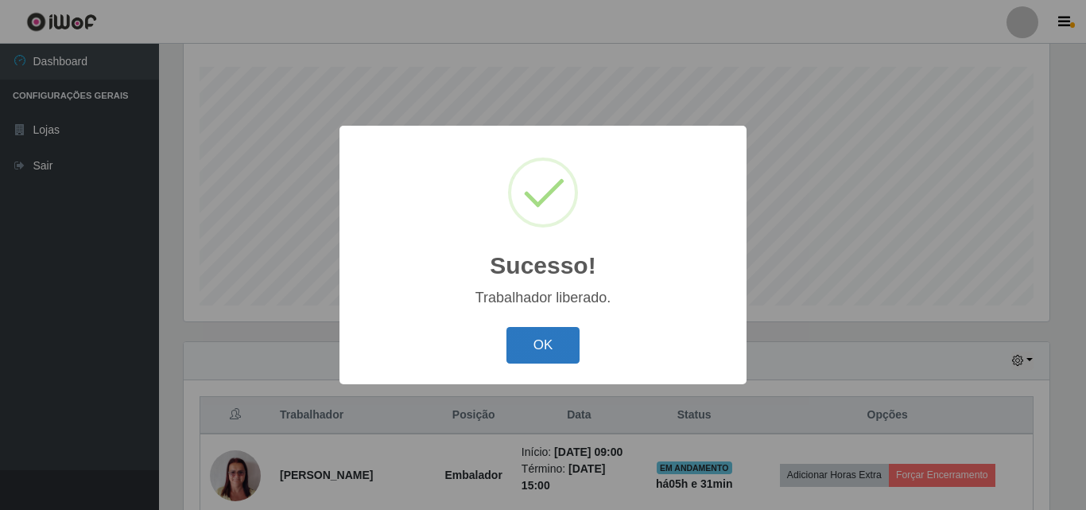
click at [545, 342] on button "OK" at bounding box center [544, 345] width 74 height 37
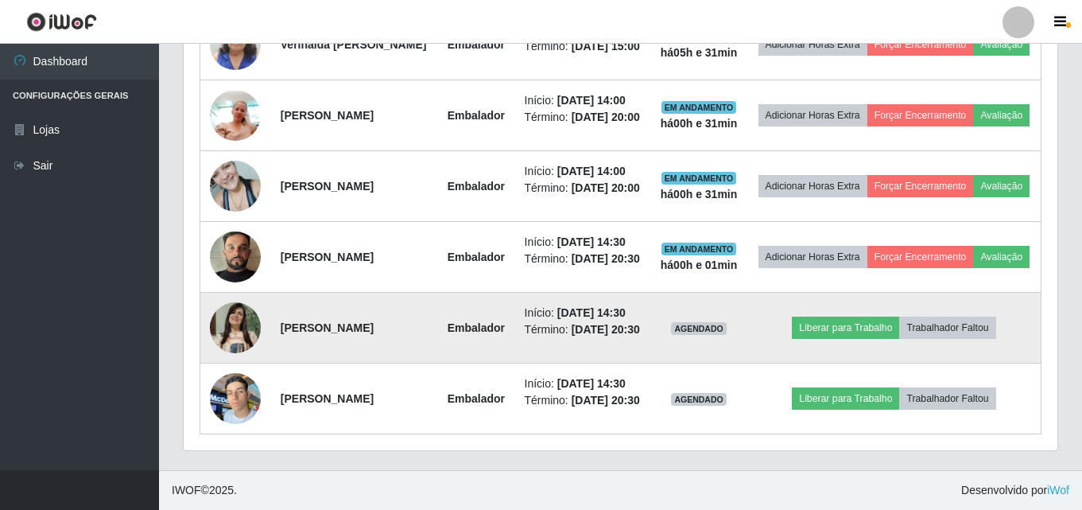
scroll to position [925, 0]
click at [833, 317] on button "Liberar para Trabalho" at bounding box center [845, 328] width 107 height 22
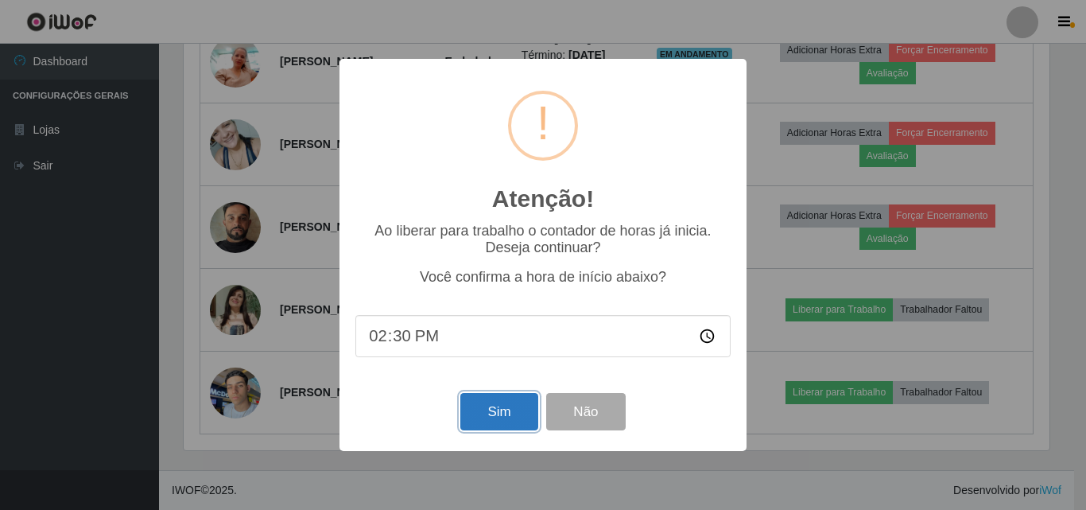
click at [506, 411] on button "Sim" at bounding box center [498, 411] width 77 height 37
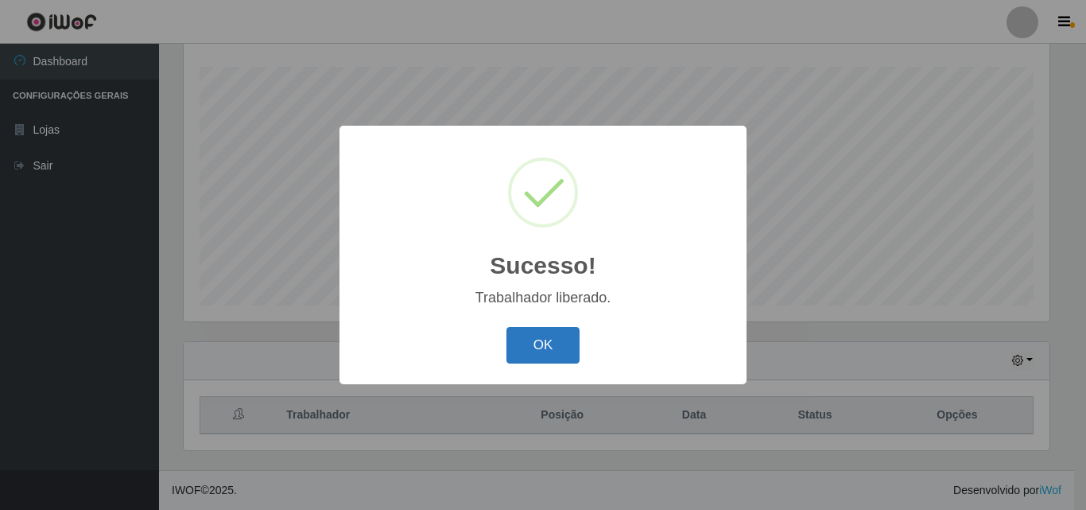
click at [560, 352] on button "OK" at bounding box center [544, 345] width 74 height 37
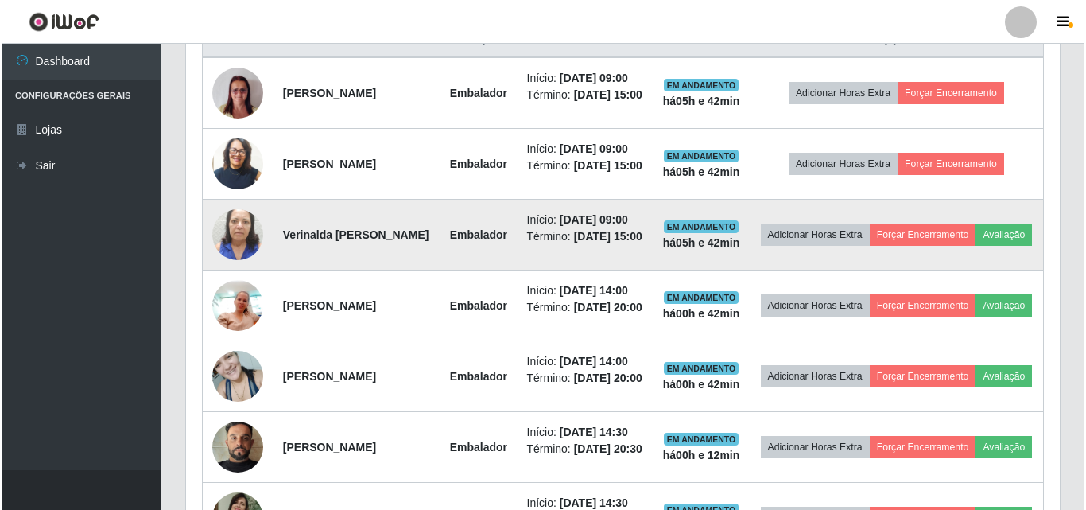
scroll to position [900, 0]
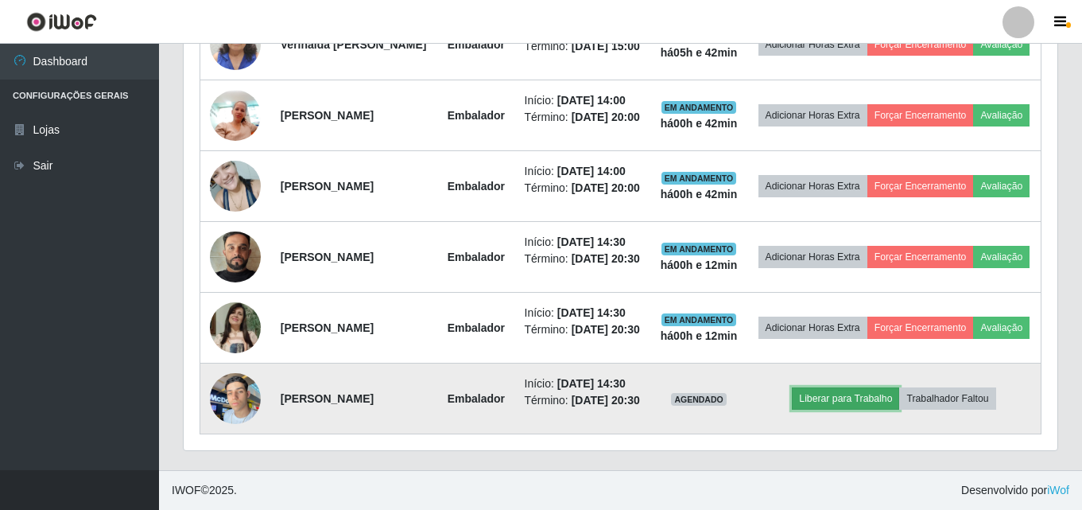
click at [884, 410] on button "Liberar para Trabalho" at bounding box center [845, 398] width 107 height 22
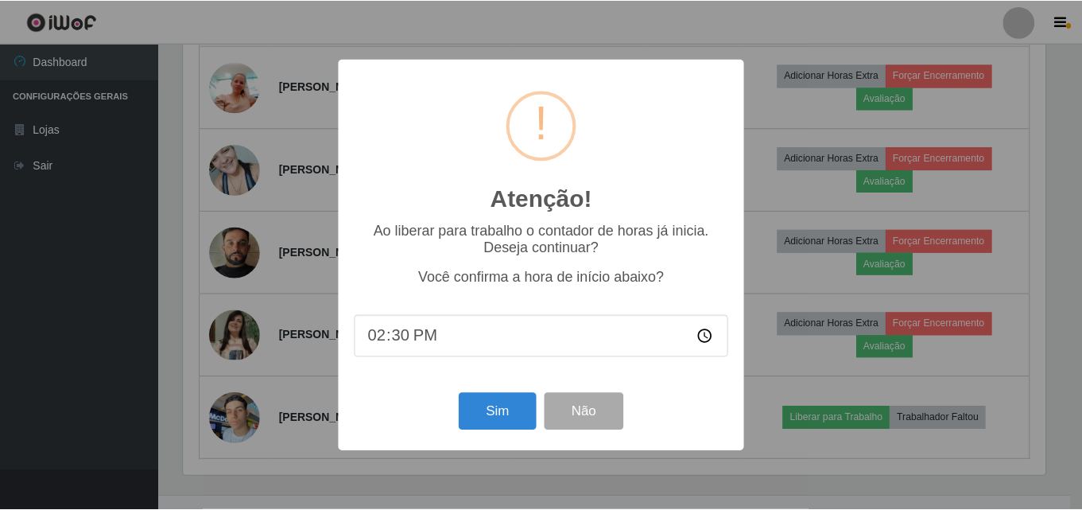
scroll to position [330, 866]
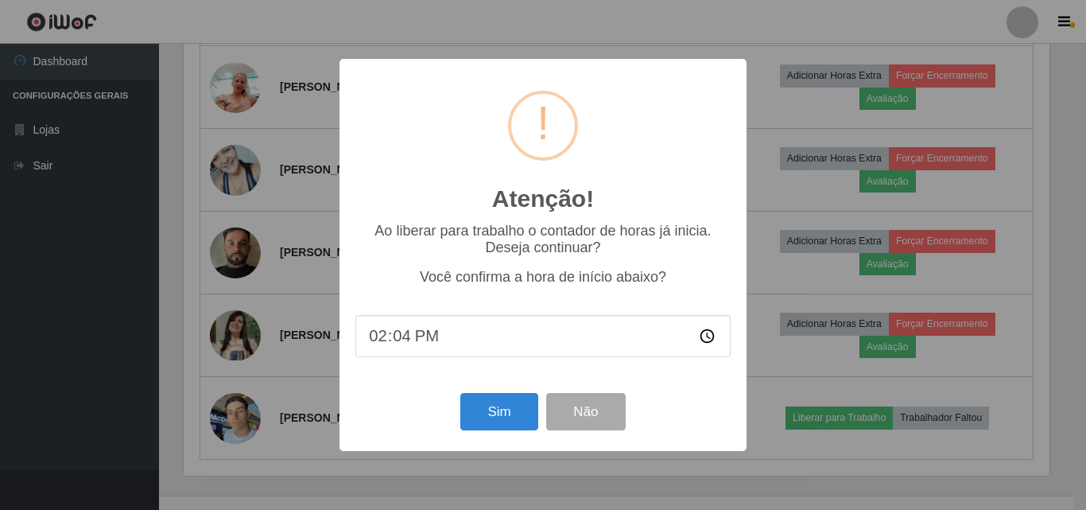
type input "14:43"
click at [507, 410] on button "Sim" at bounding box center [498, 411] width 77 height 37
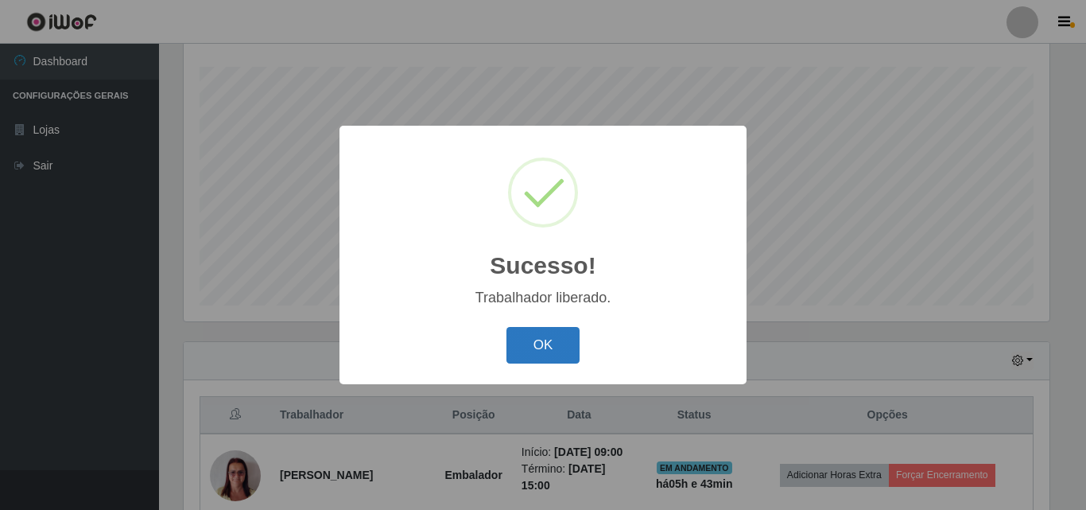
click at [546, 354] on button "OK" at bounding box center [544, 345] width 74 height 37
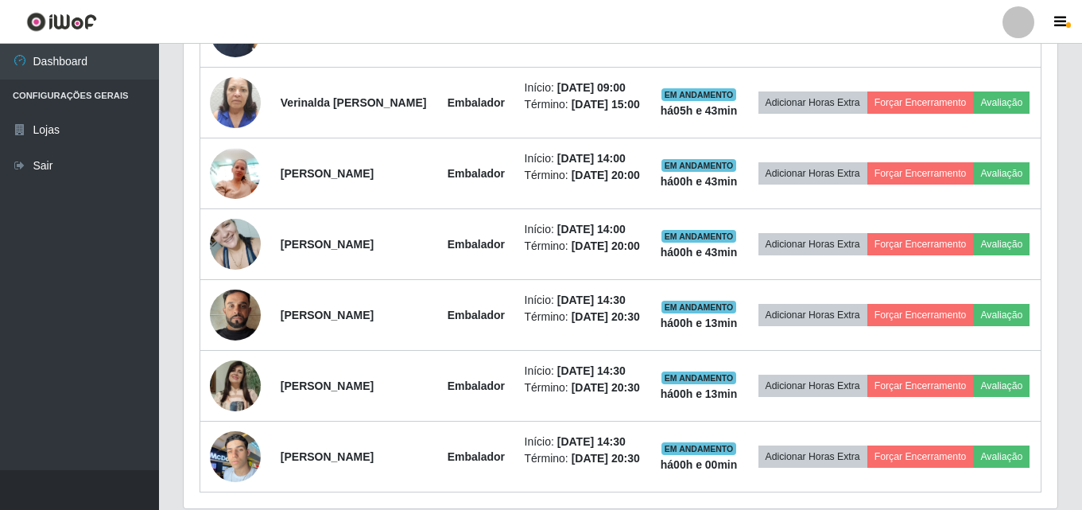
scroll to position [766, 0]
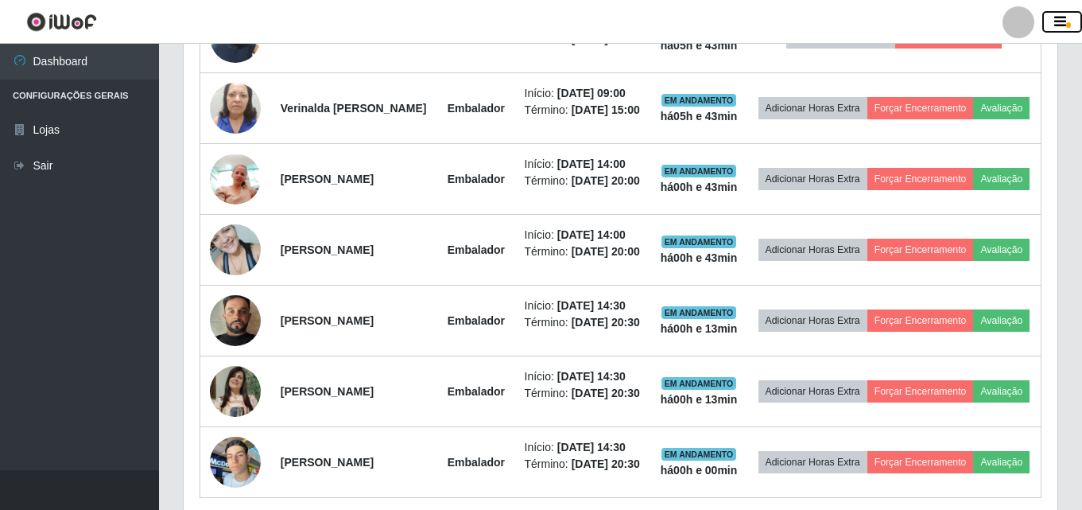
click at [1067, 26] on span "button" at bounding box center [1069, 25] width 5 height 6
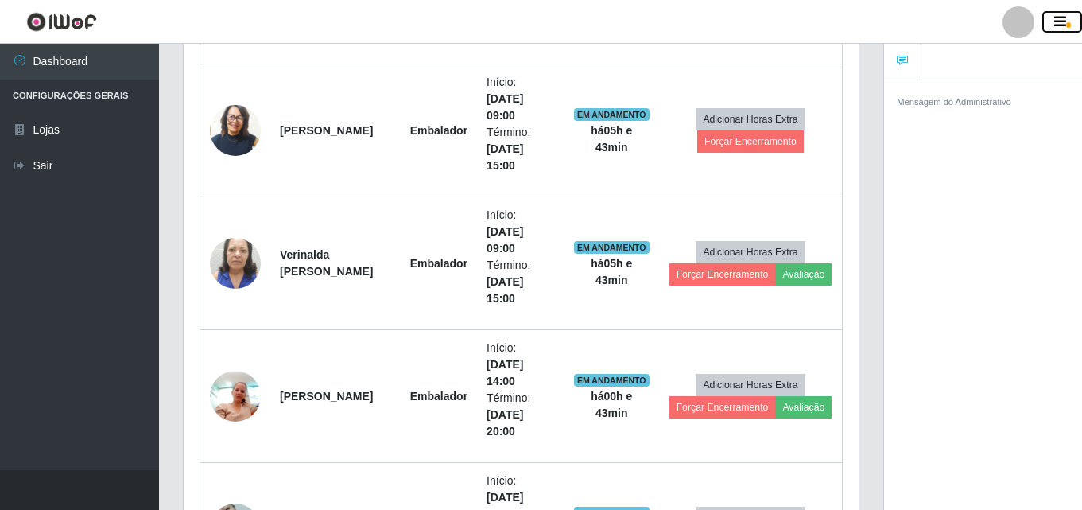
scroll to position [794992, 794646]
click at [1025, 23] on div at bounding box center [1019, 22] width 32 height 32
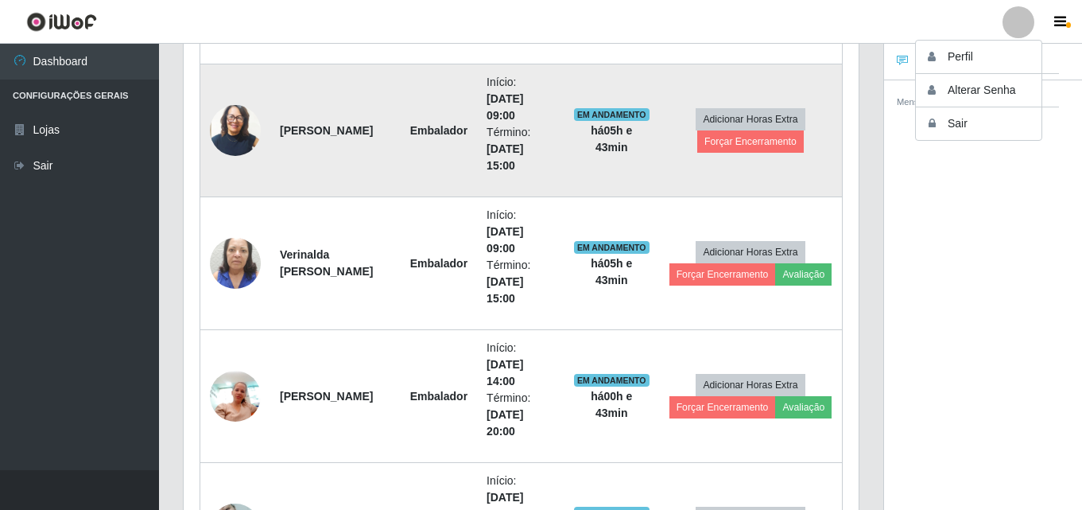
click at [200, 95] on td at bounding box center [235, 130] width 71 height 133
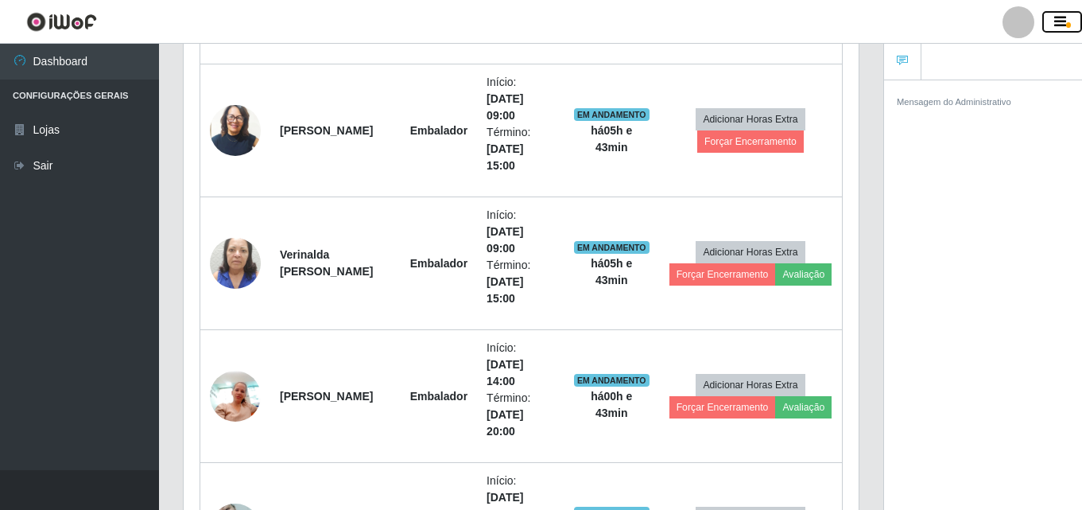
click at [1059, 11] on button "button" at bounding box center [1063, 22] width 40 height 22
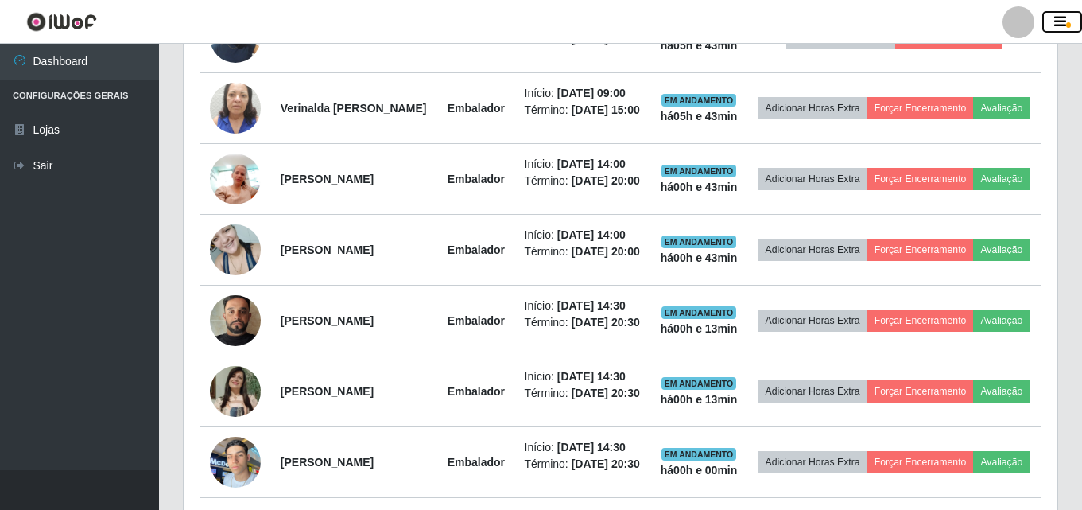
scroll to position [330, 874]
click at [1052, 24] on button "button" at bounding box center [1063, 22] width 40 height 22
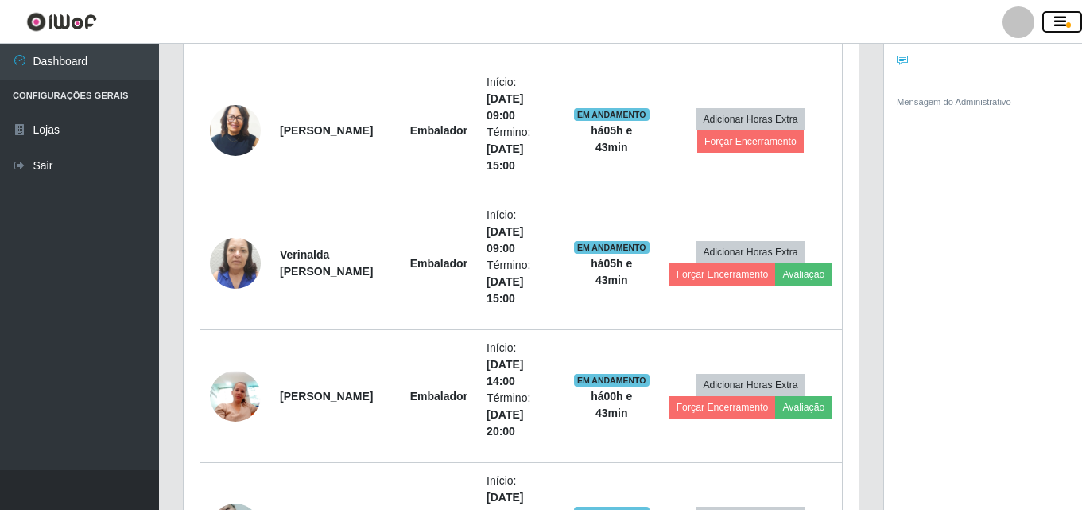
scroll to position [330, 675]
click at [1053, 28] on button "button" at bounding box center [1063, 22] width 40 height 22
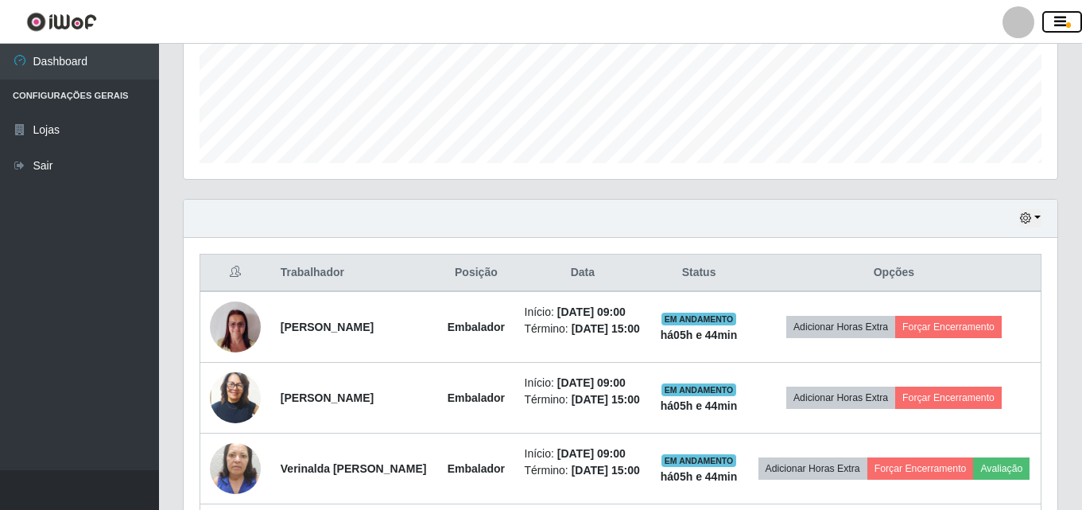
scroll to position [448, 0]
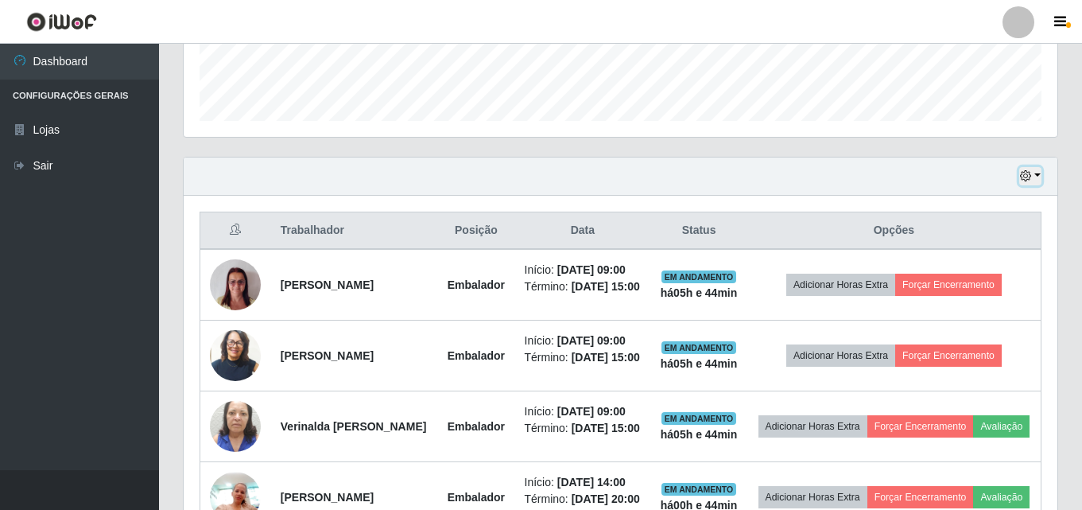
click at [1038, 175] on button "button" at bounding box center [1031, 176] width 22 height 18
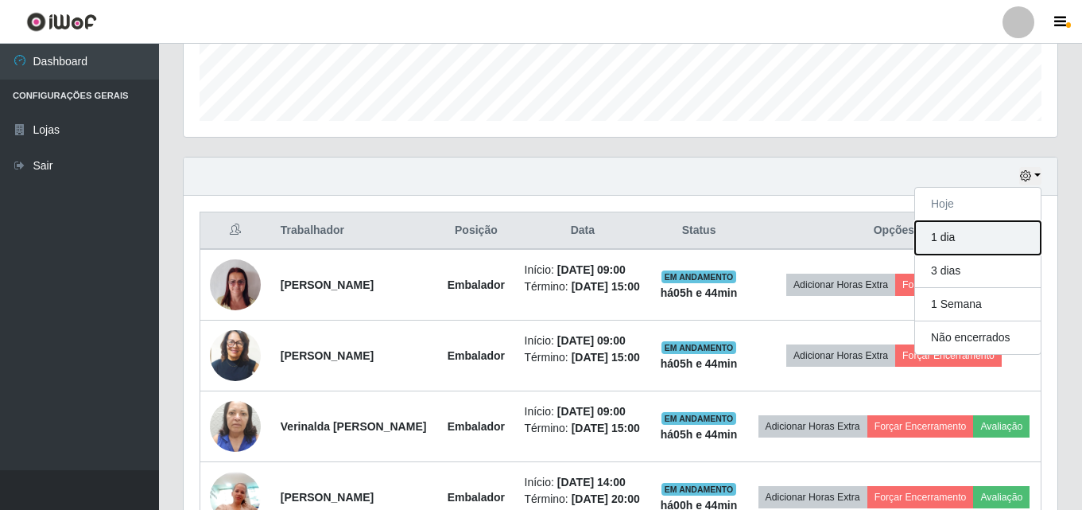
click at [993, 254] on button "1 dia" at bounding box center [978, 237] width 126 height 33
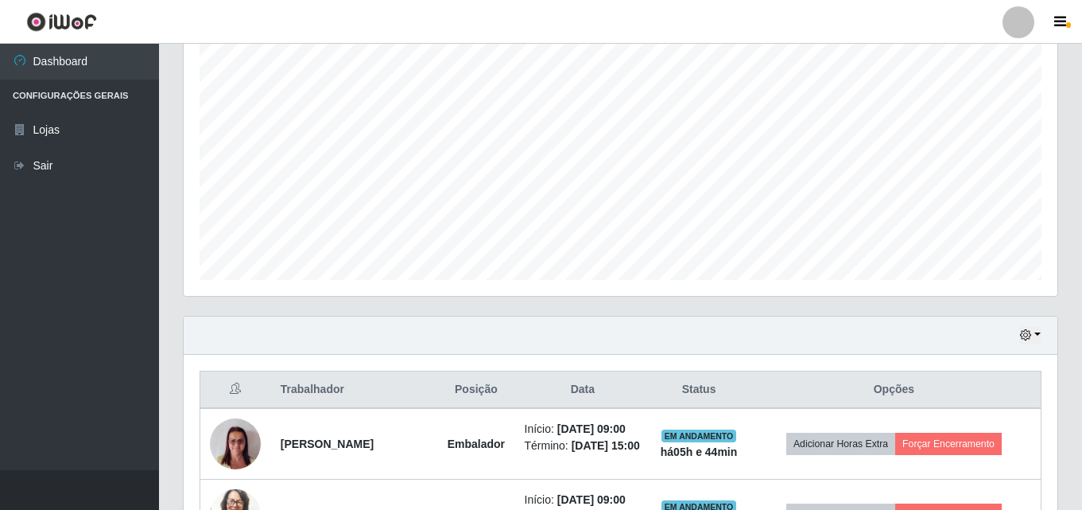
scroll to position [0, 0]
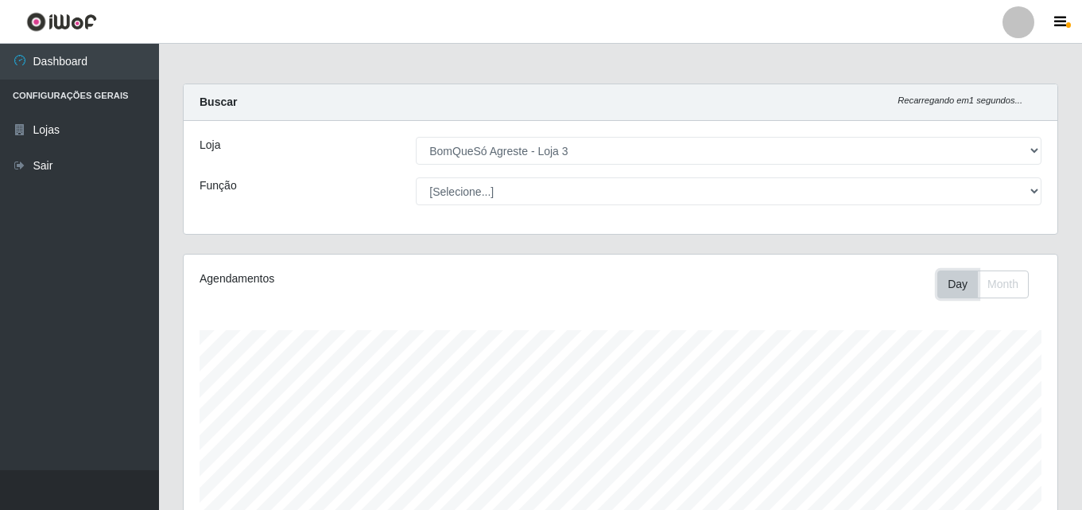
click at [960, 287] on button "Day" at bounding box center [958, 284] width 41 height 28
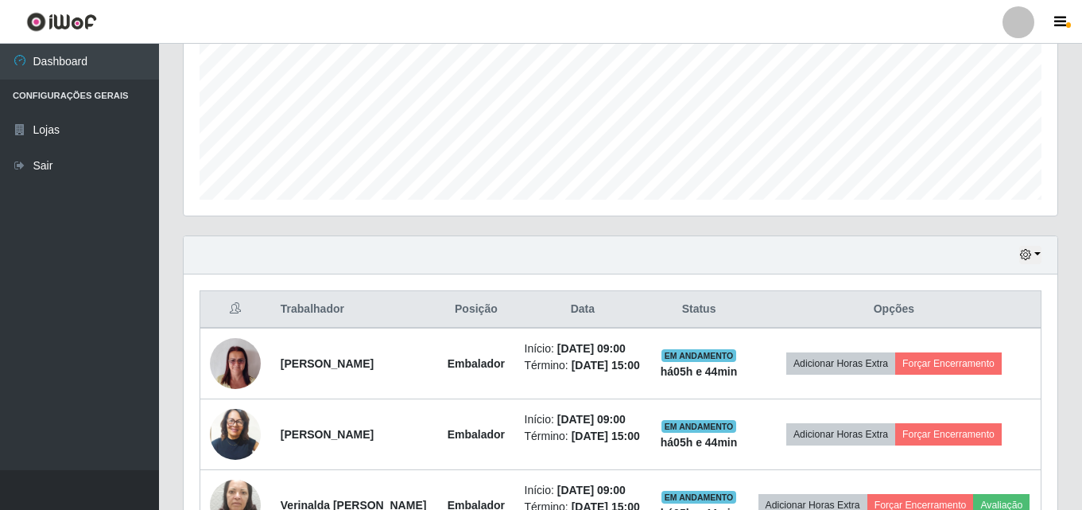
scroll to position [398, 0]
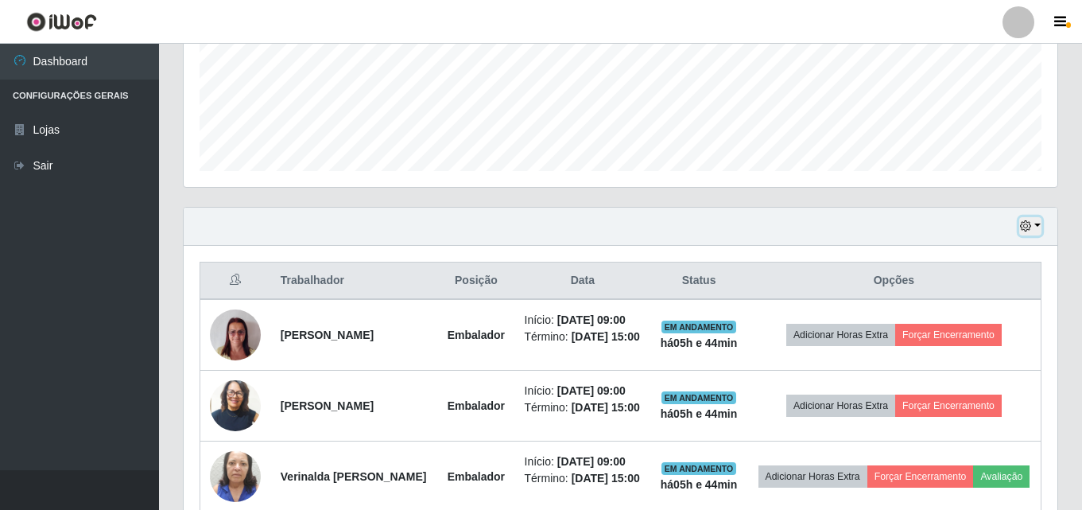
click at [1028, 226] on icon "button" at bounding box center [1025, 225] width 11 height 11
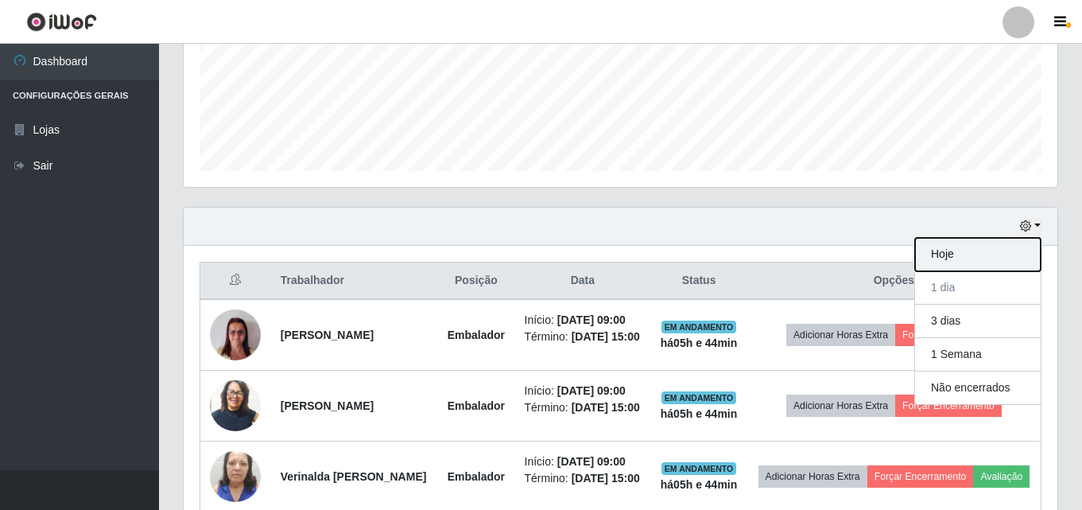
click at [1009, 255] on button "Hoje" at bounding box center [978, 254] width 126 height 33
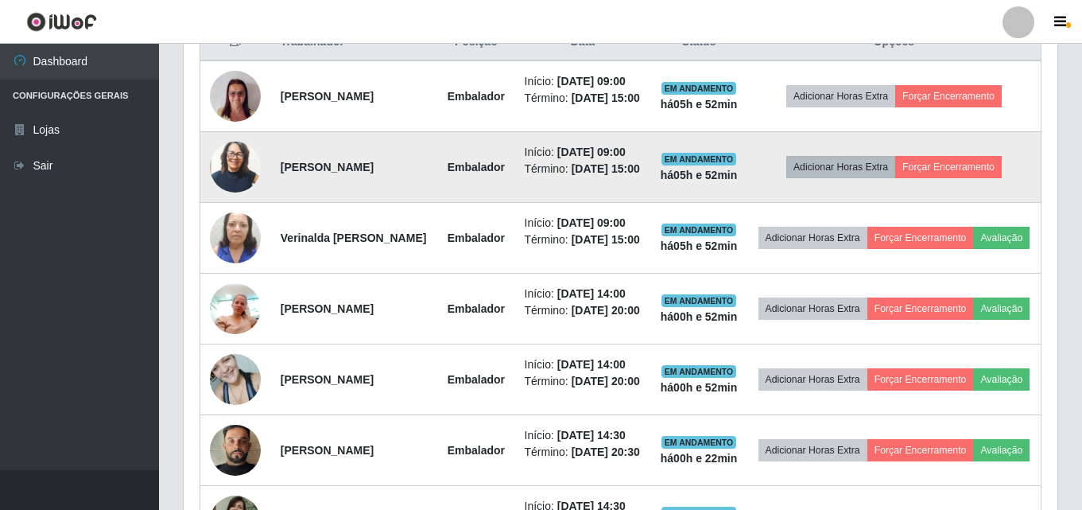
scroll to position [557, 0]
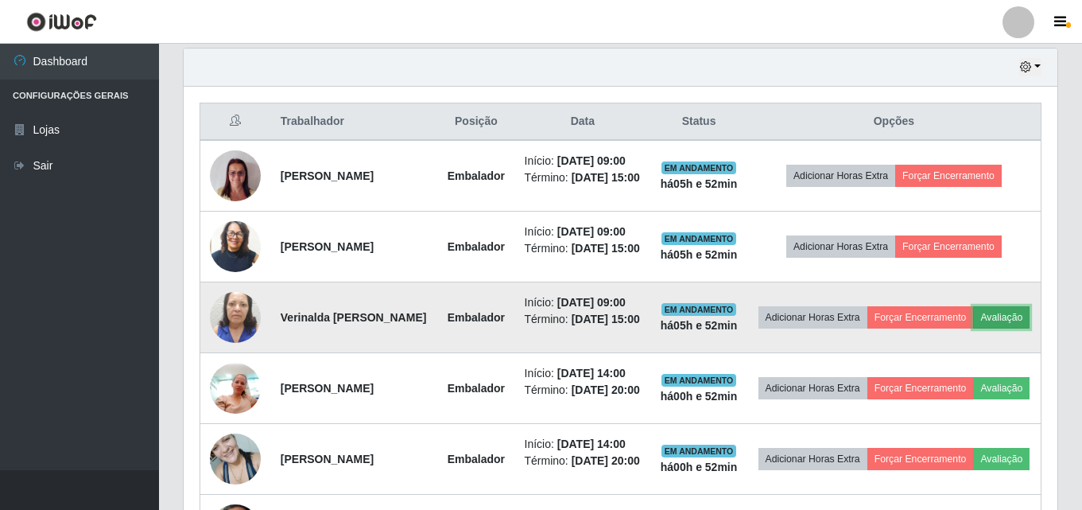
click at [973, 328] on button "Avaliação" at bounding box center [1001, 317] width 56 height 22
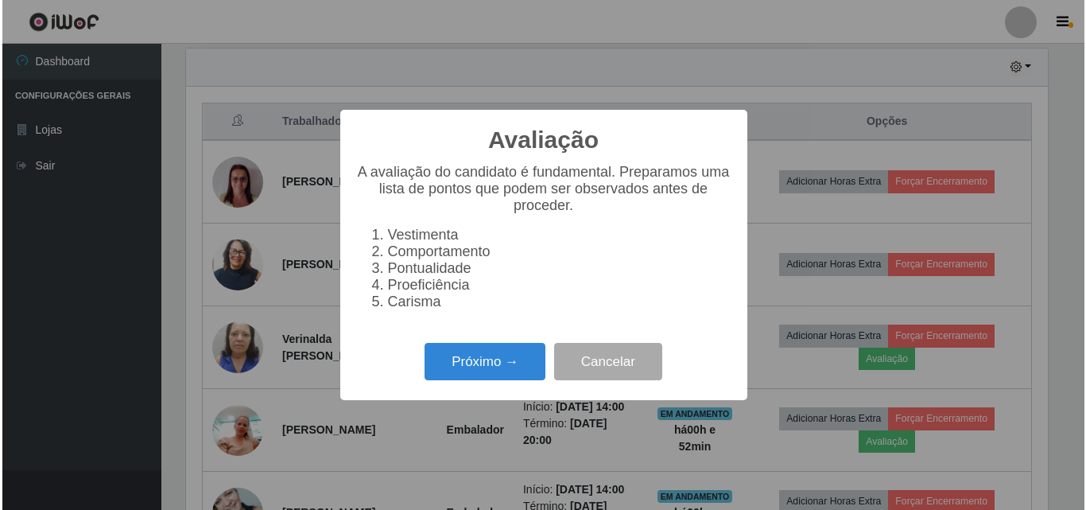
scroll to position [330, 866]
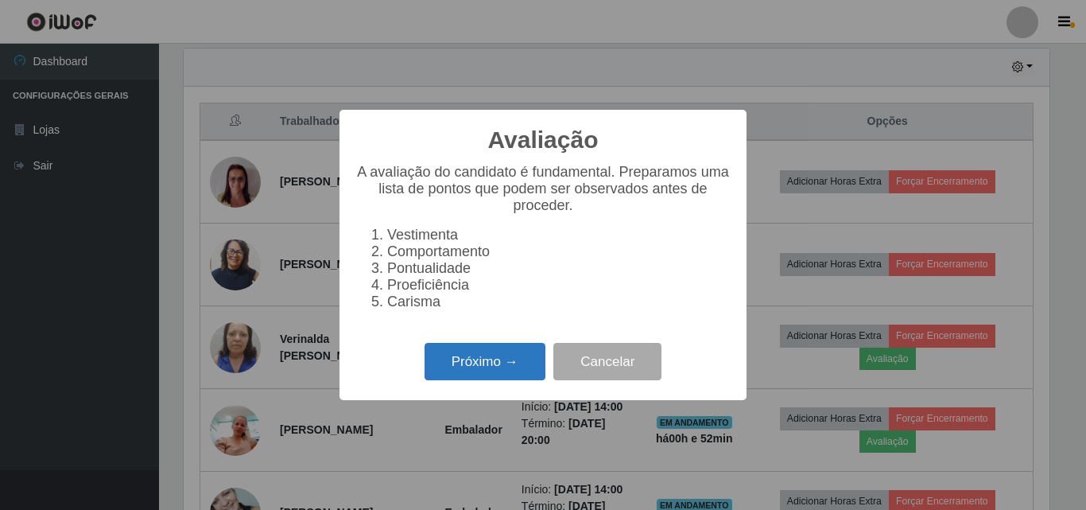
click at [509, 358] on button "Próximo →" at bounding box center [485, 361] width 121 height 37
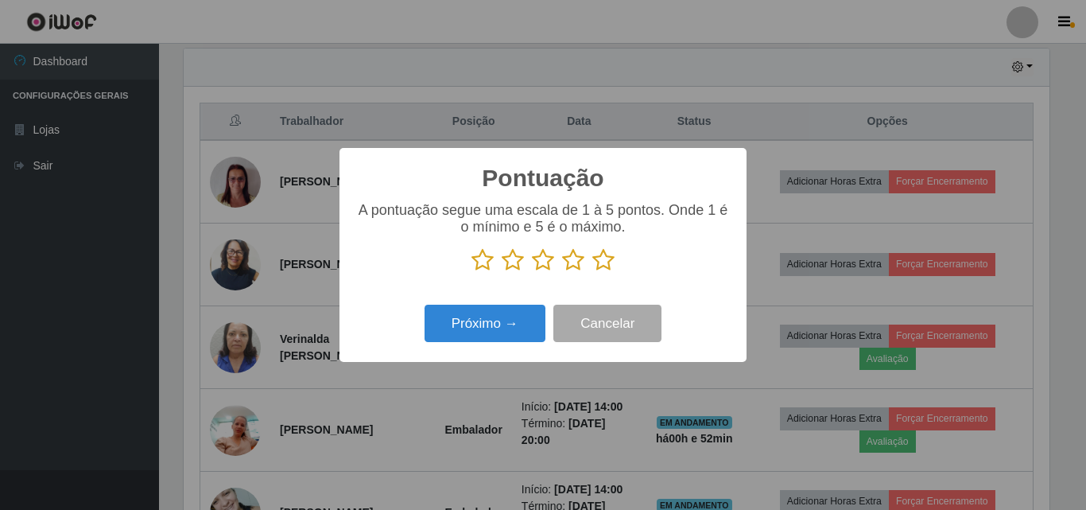
click at [595, 259] on icon at bounding box center [604, 260] width 22 height 24
click at [593, 272] on input "radio" at bounding box center [593, 272] width 0 height 0
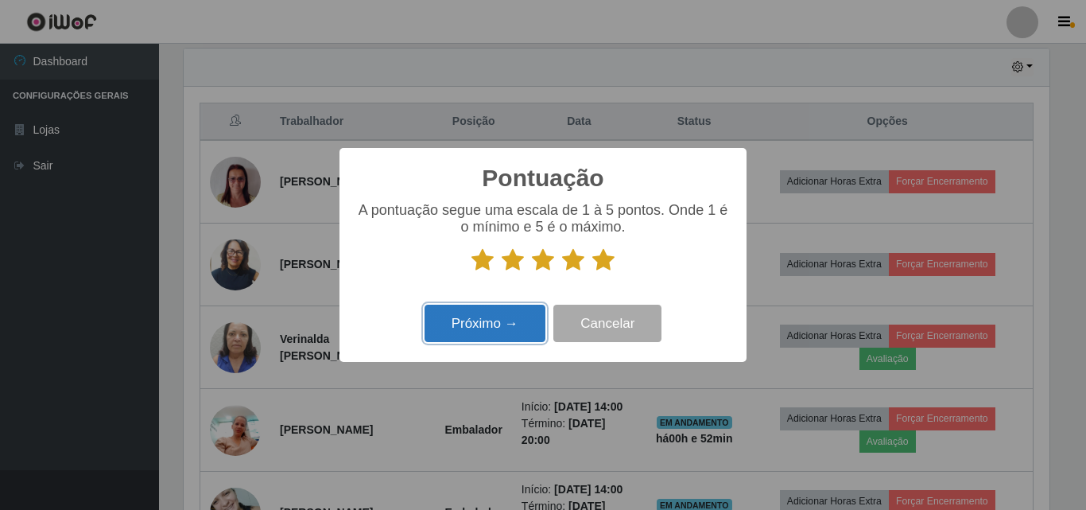
click at [508, 334] on button "Próximo →" at bounding box center [485, 323] width 121 height 37
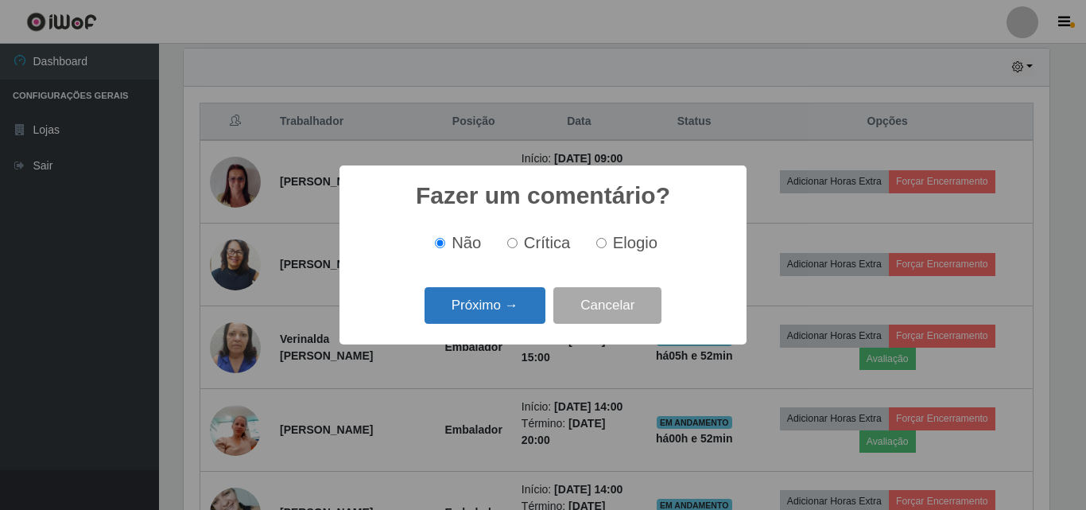
click at [490, 315] on button "Próximo →" at bounding box center [485, 305] width 121 height 37
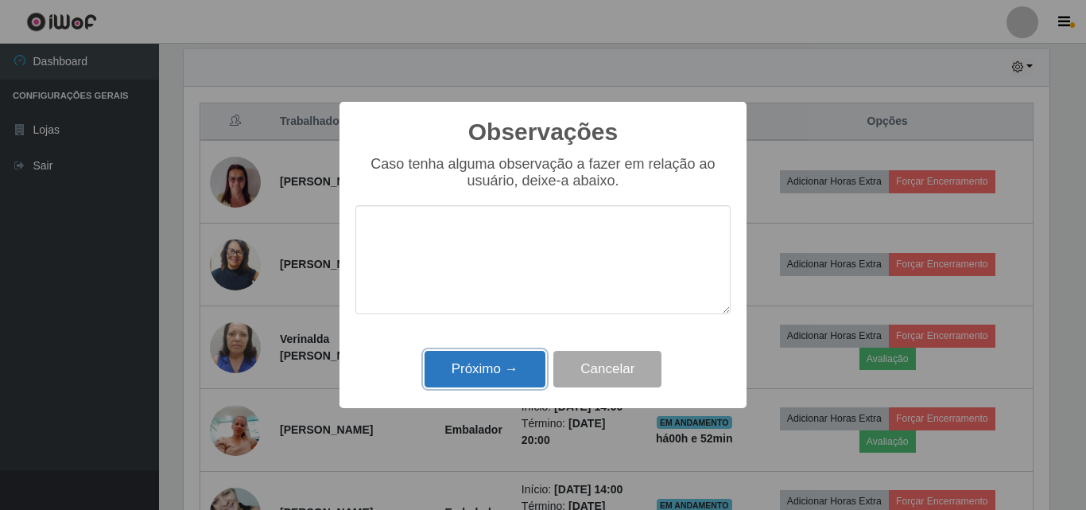
click at [502, 374] on button "Próximo →" at bounding box center [485, 369] width 121 height 37
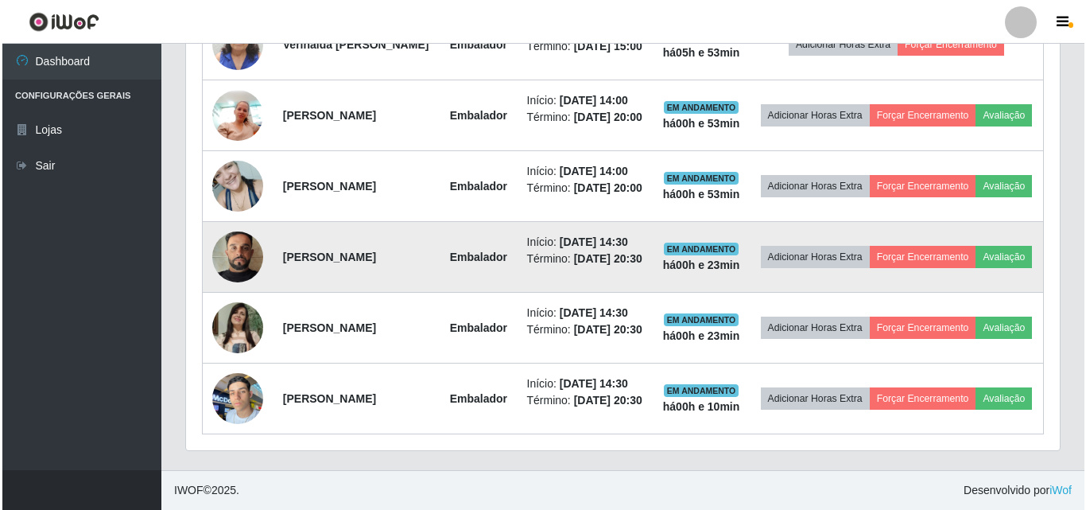
scroll to position [875, 0]
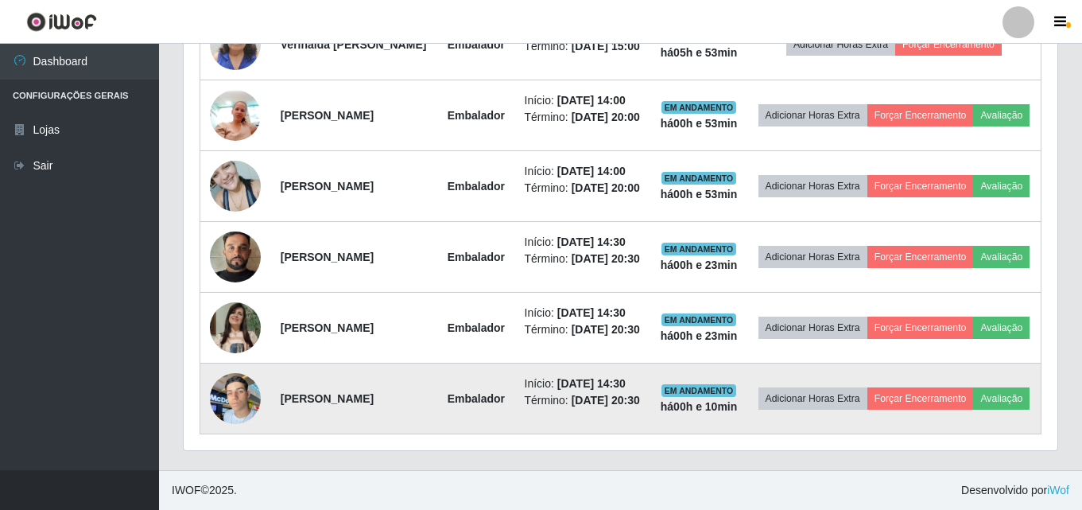
click at [237, 432] on img at bounding box center [235, 398] width 51 height 68
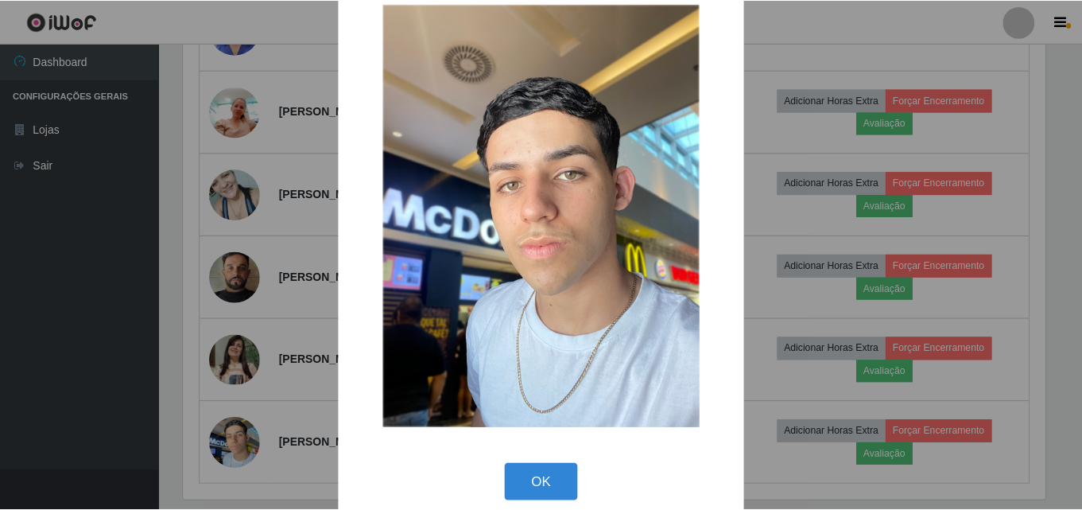
scroll to position [53, 0]
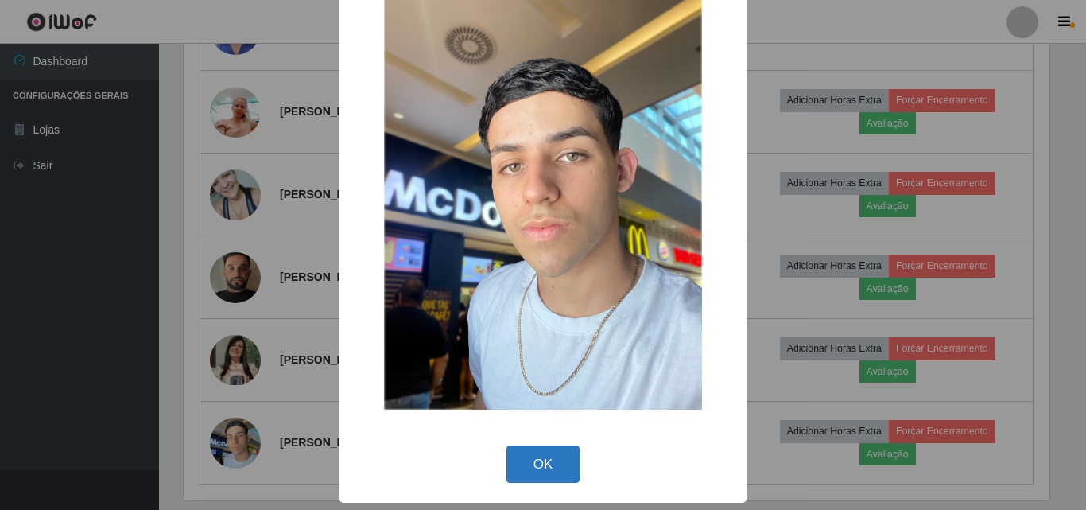
click at [527, 467] on button "OK" at bounding box center [544, 463] width 74 height 37
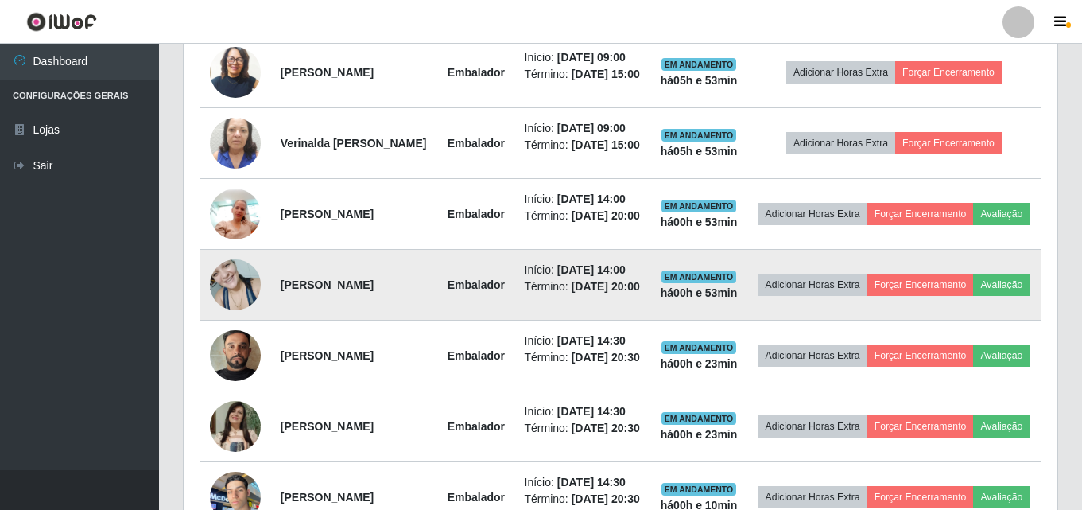
scroll to position [557, 0]
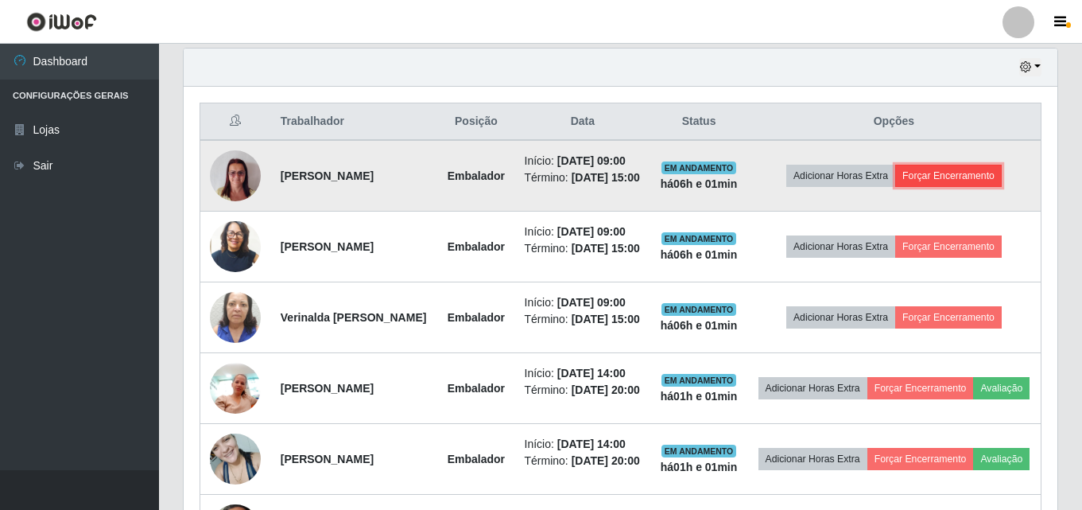
click at [971, 187] on button "Forçar Encerramento" at bounding box center [949, 176] width 107 height 22
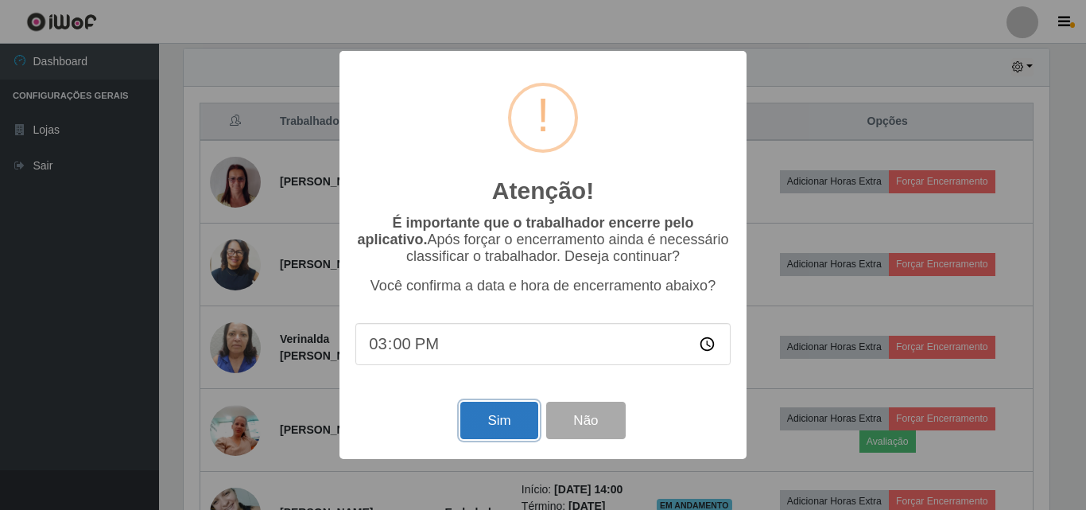
click at [499, 418] on button "Sim" at bounding box center [498, 420] width 77 height 37
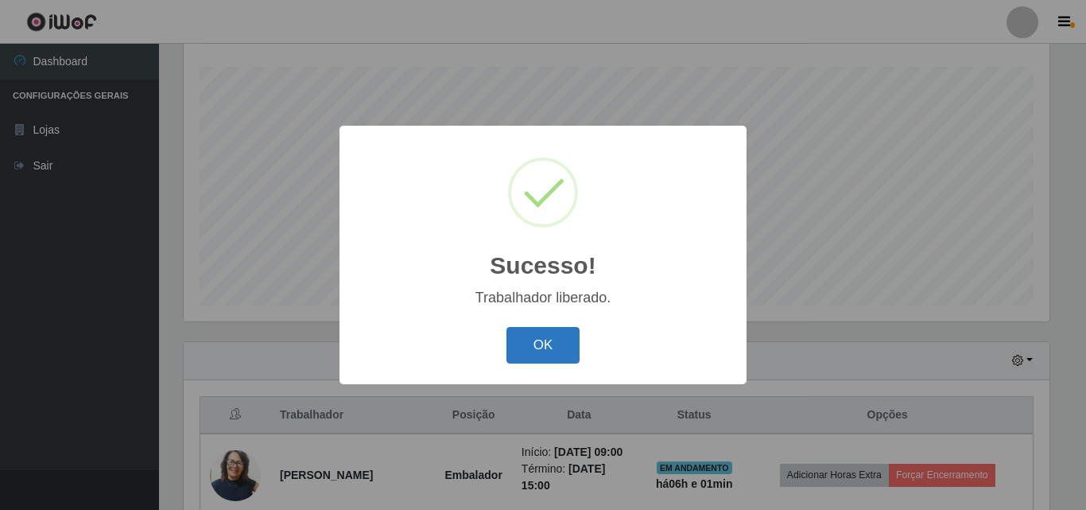
click at [557, 344] on button "OK" at bounding box center [544, 345] width 74 height 37
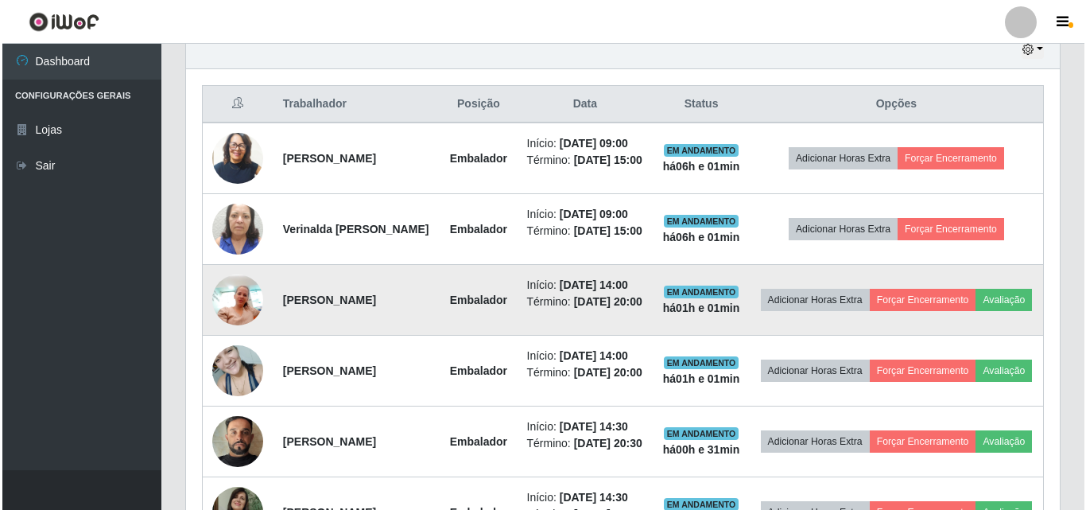
scroll to position [661, 0]
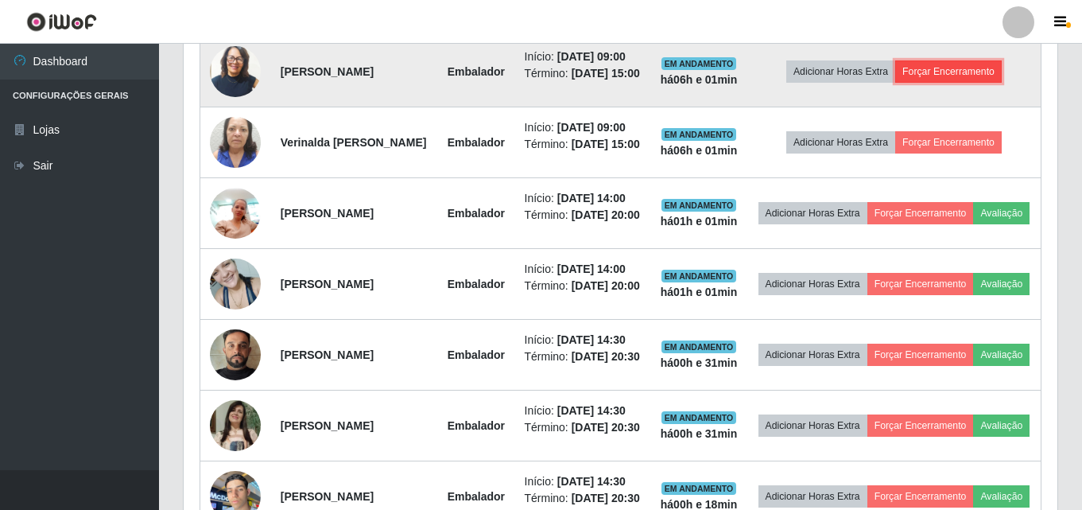
click at [950, 72] on button "Forçar Encerramento" at bounding box center [949, 71] width 107 height 22
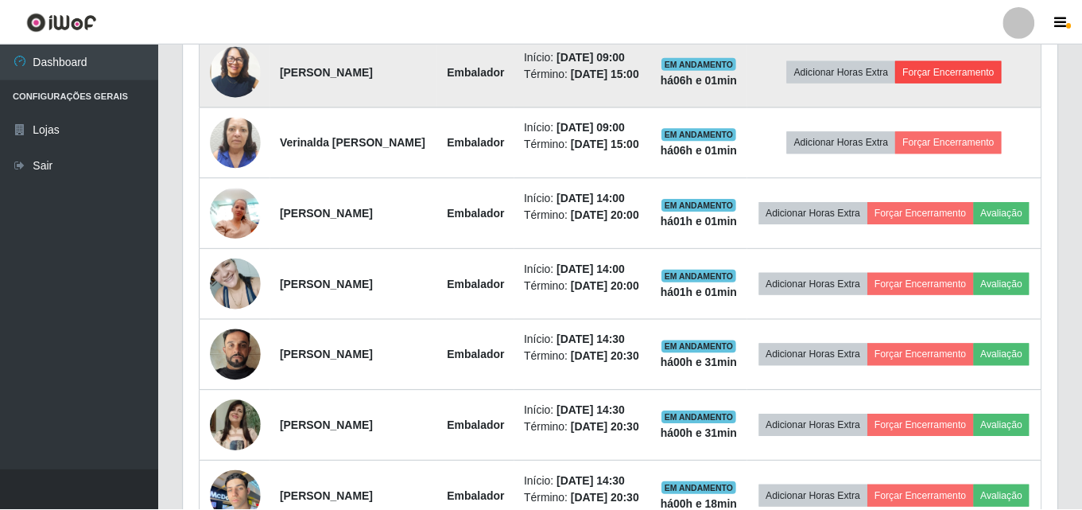
scroll to position [330, 866]
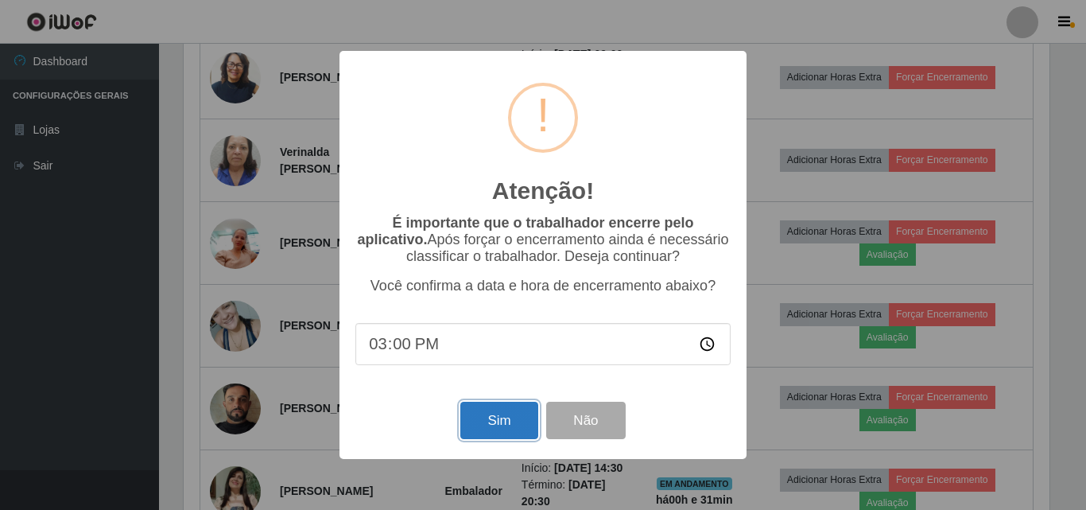
click at [508, 418] on button "Sim" at bounding box center [498, 420] width 77 height 37
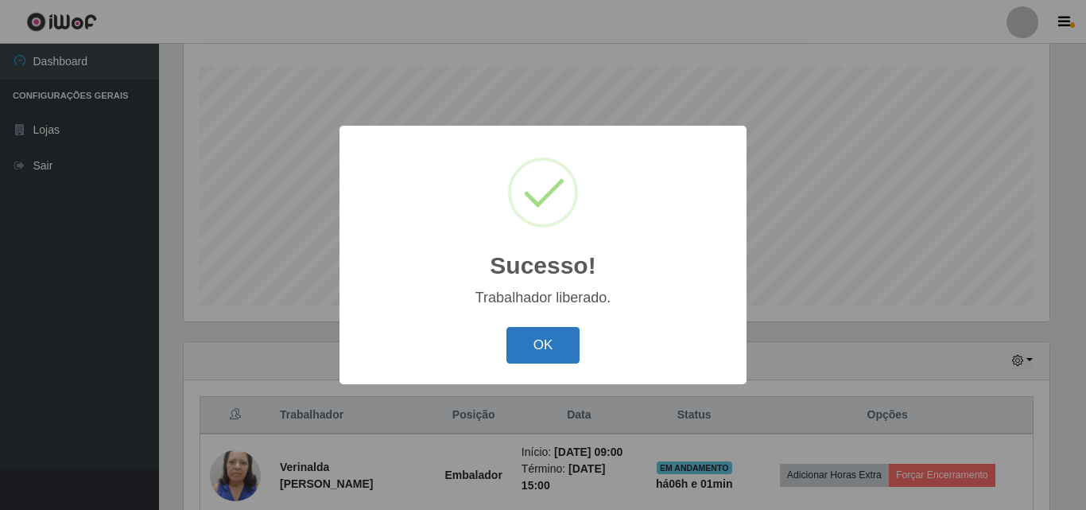
click at [544, 335] on button "OK" at bounding box center [544, 345] width 74 height 37
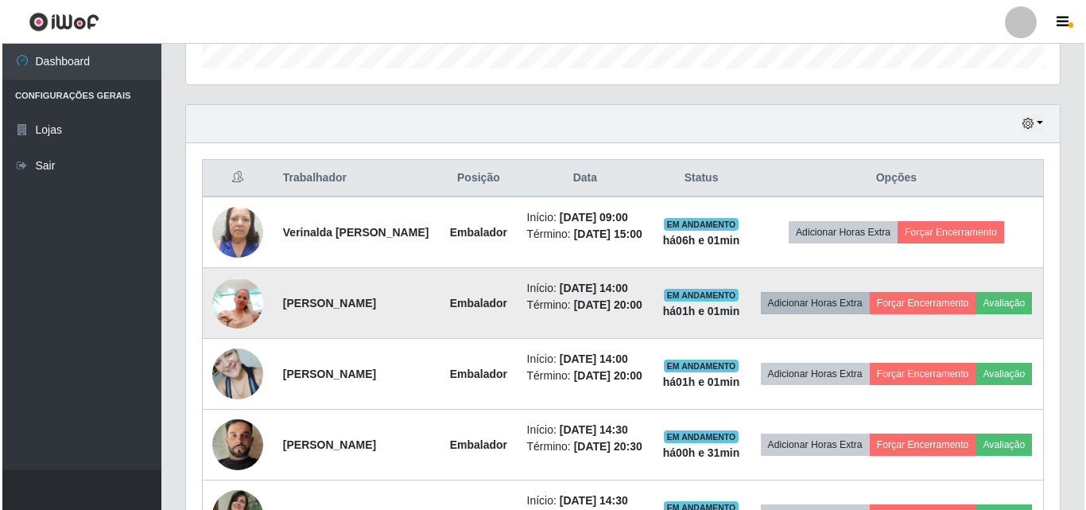
scroll to position [502, 0]
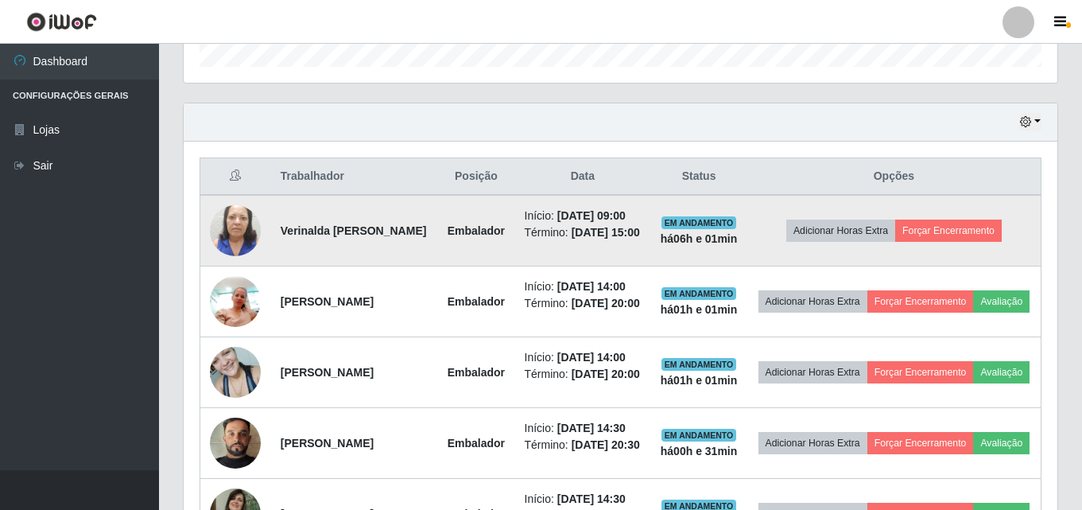
click at [949, 253] on td "Adicionar Horas Extra Forçar Encerramento" at bounding box center [895, 231] width 294 height 72
click at [948, 239] on button "Forçar Encerramento" at bounding box center [949, 231] width 107 height 22
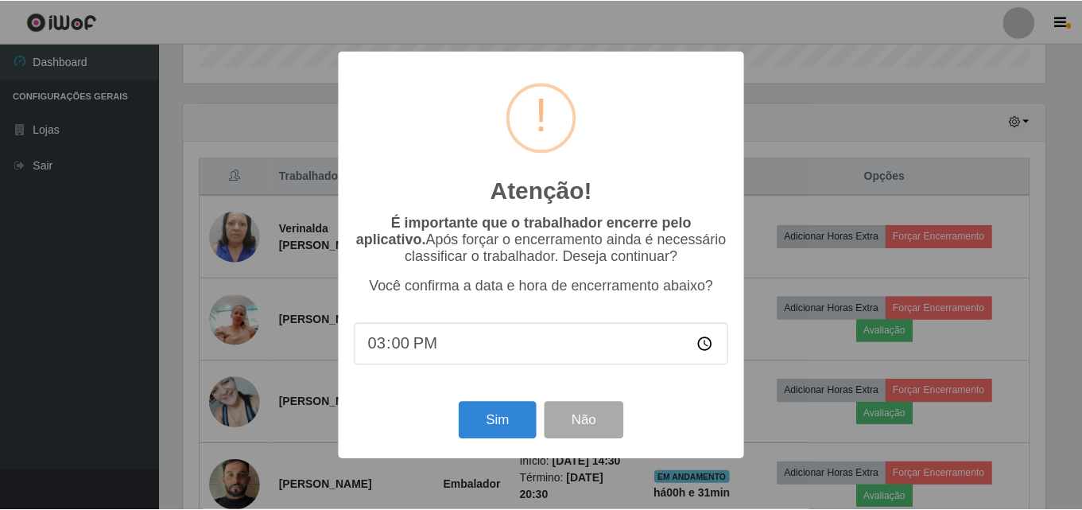
scroll to position [330, 866]
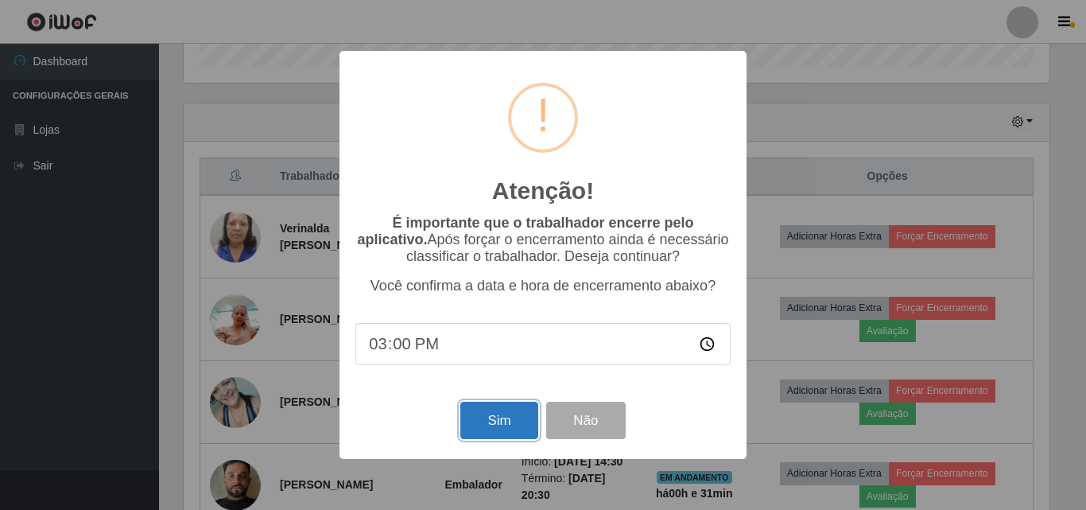
click at [507, 418] on button "Sim" at bounding box center [498, 420] width 77 height 37
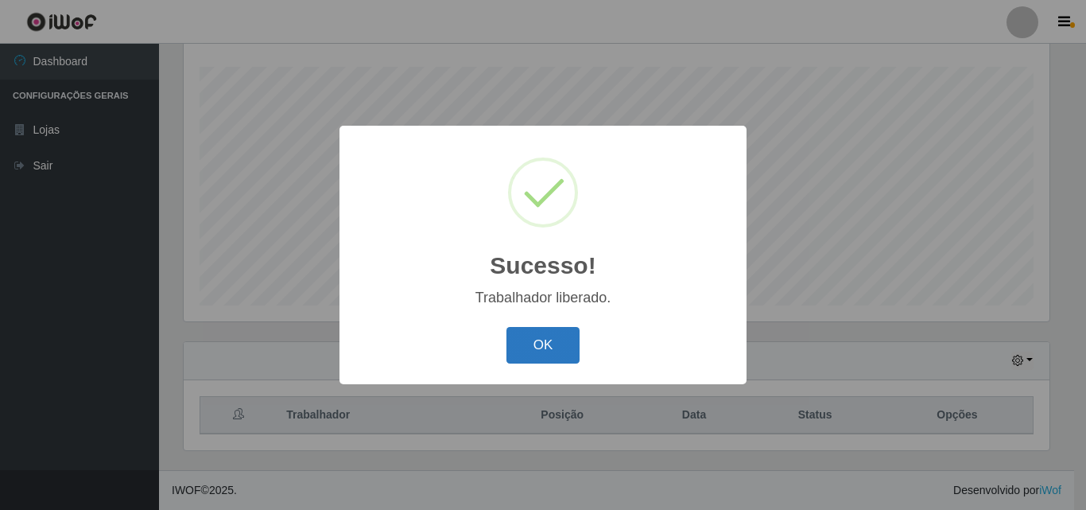
click at [550, 349] on button "OK" at bounding box center [544, 345] width 74 height 37
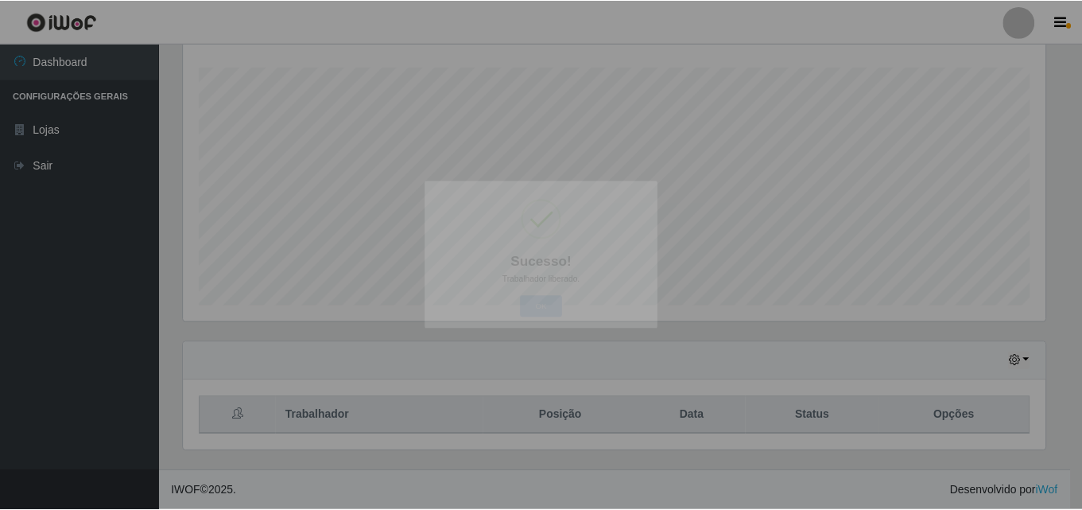
scroll to position [794992, 794448]
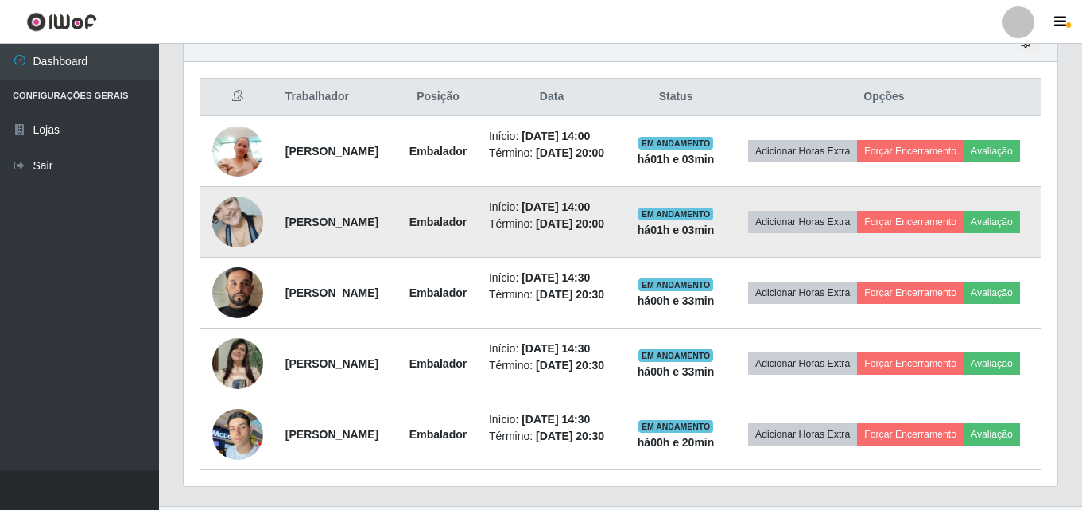
click at [235, 253] on img at bounding box center [237, 222] width 51 height 68
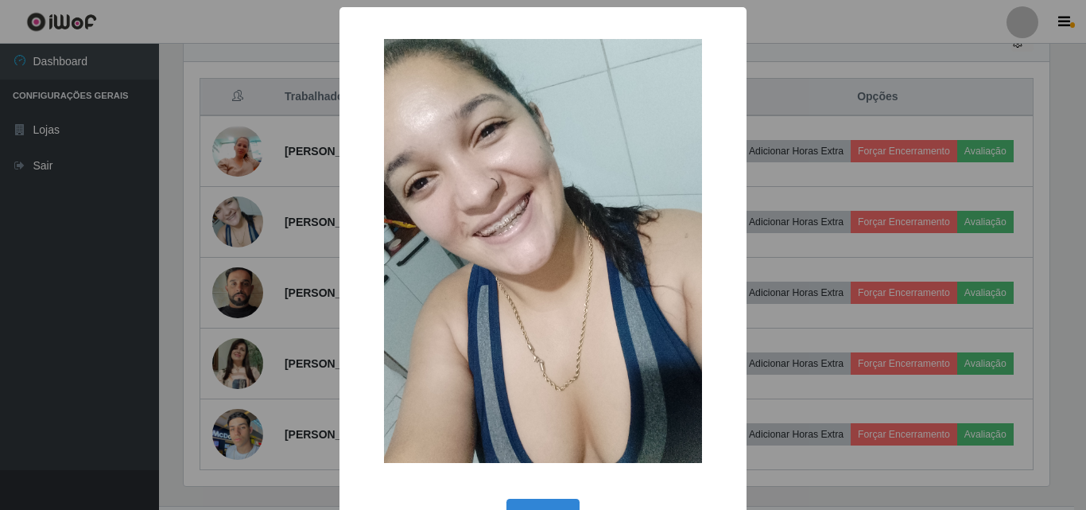
click at [185, 241] on div "× OK Cancel" at bounding box center [543, 255] width 1086 height 510
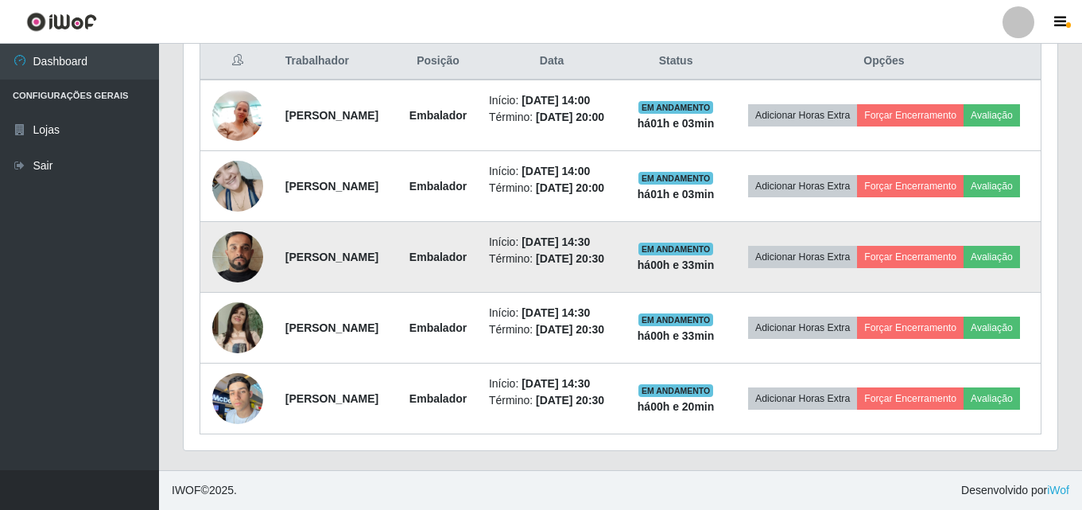
scroll to position [661, 0]
